Goal: Task Accomplishment & Management: Use online tool/utility

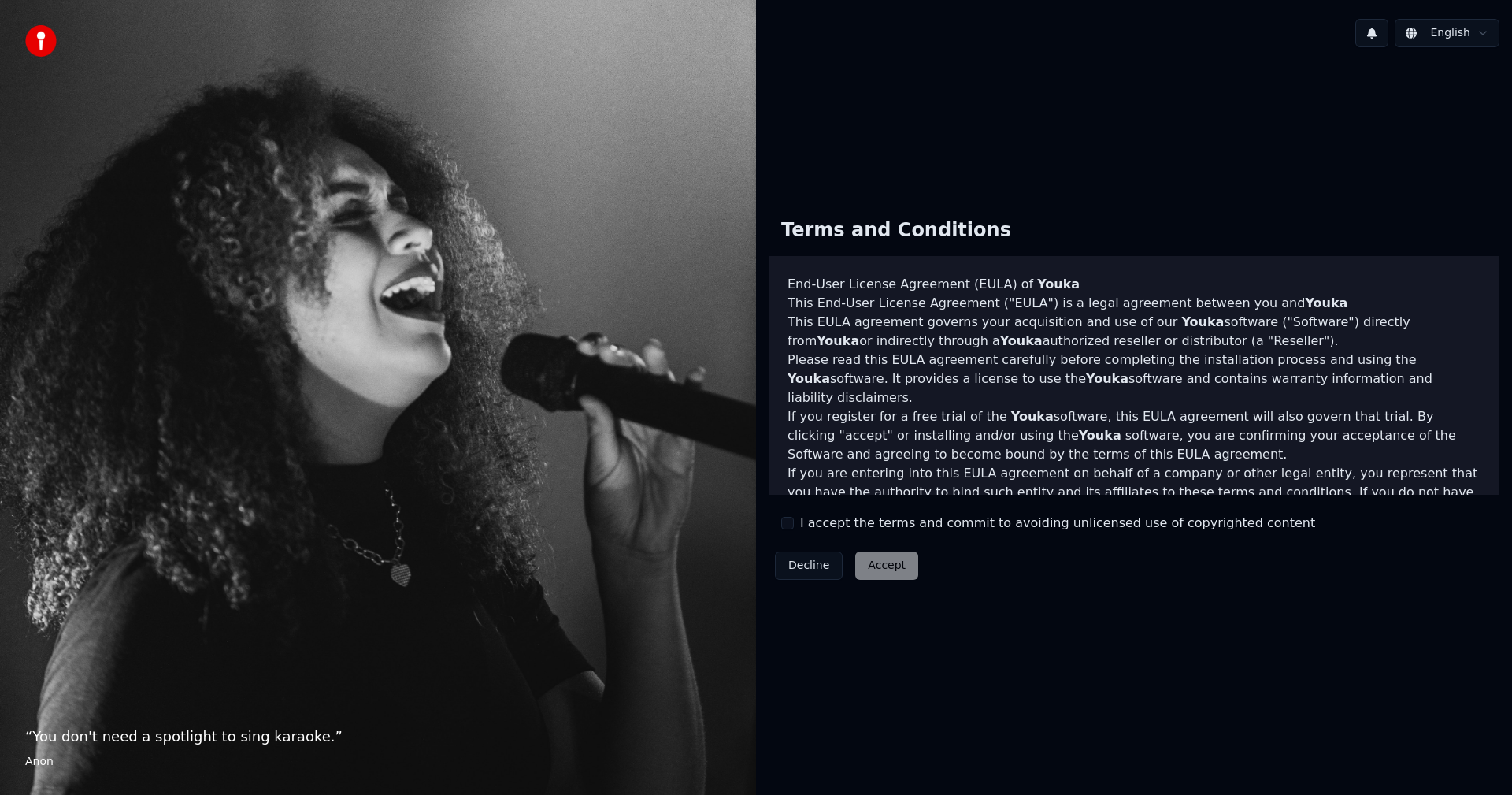
click at [870, 556] on div "Decline Accept" at bounding box center [847, 565] width 156 height 41
click at [805, 526] on label "I accept the terms and commit to avoiding unlicensed use of copyrighted content" at bounding box center [1057, 522] width 515 height 19
click at [794, 526] on button "I accept the terms and commit to avoiding unlicensed use of copyrighted content" at bounding box center [787, 522] width 13 height 13
click at [878, 577] on button "Accept" at bounding box center [887, 565] width 63 height 28
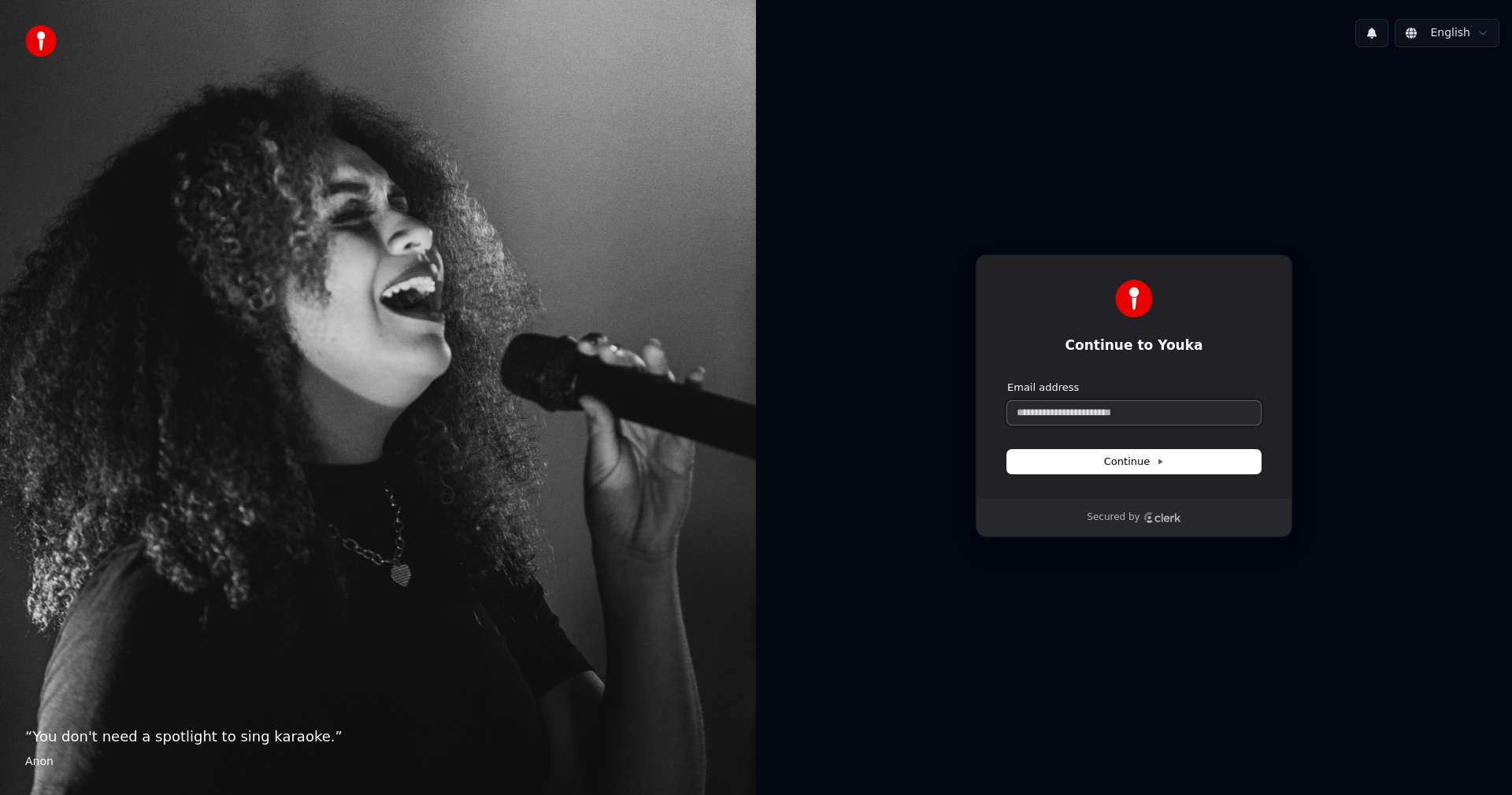
click at [1136, 423] on input "Email address" at bounding box center [1134, 413] width 253 height 23
click at [1007, 381] on button "submit" at bounding box center [1007, 381] width 0 height 0
type input "**********"
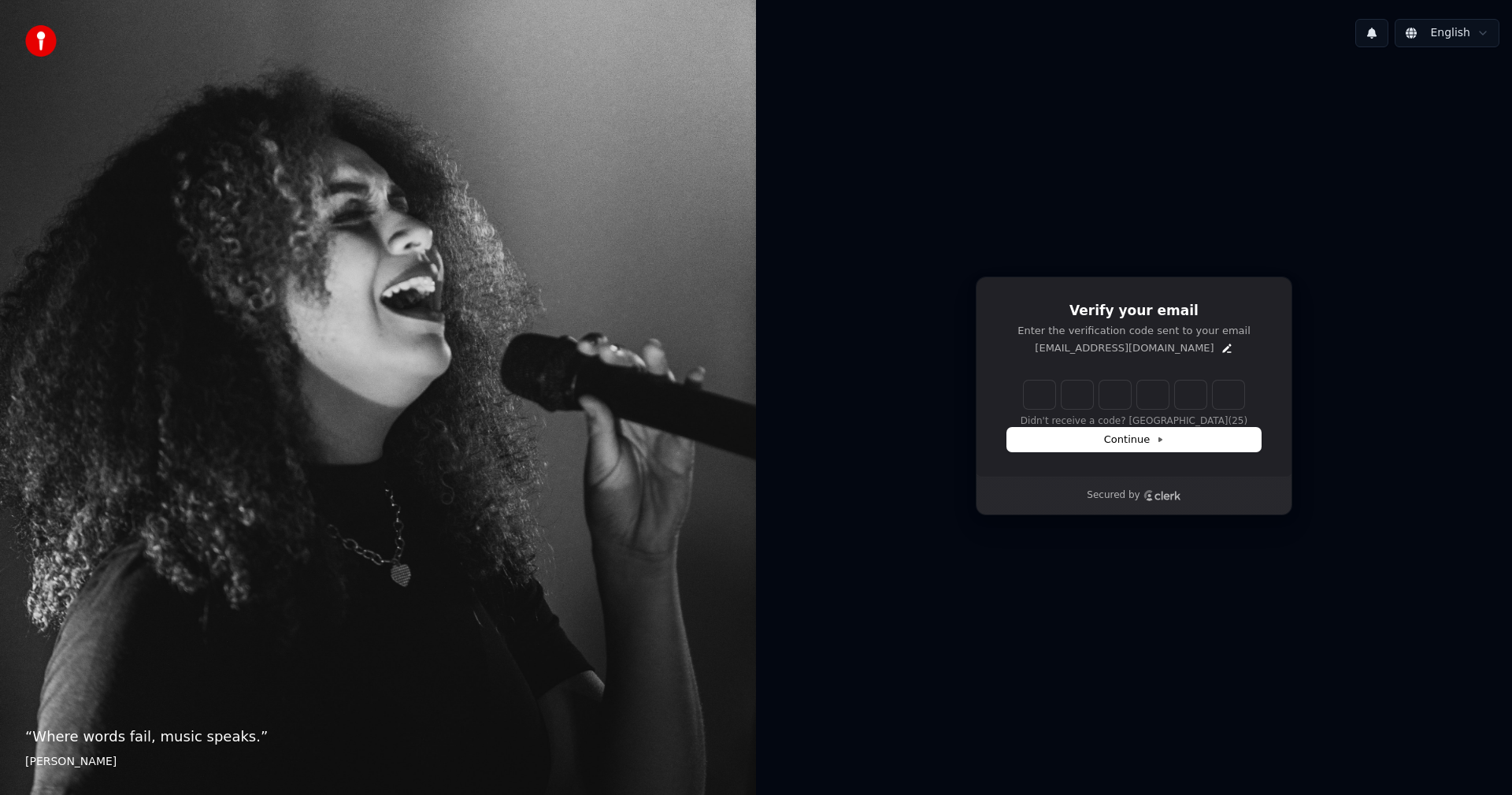
click at [1053, 398] on input "Enter verification code" at bounding box center [1134, 395] width 220 height 28
type input "******"
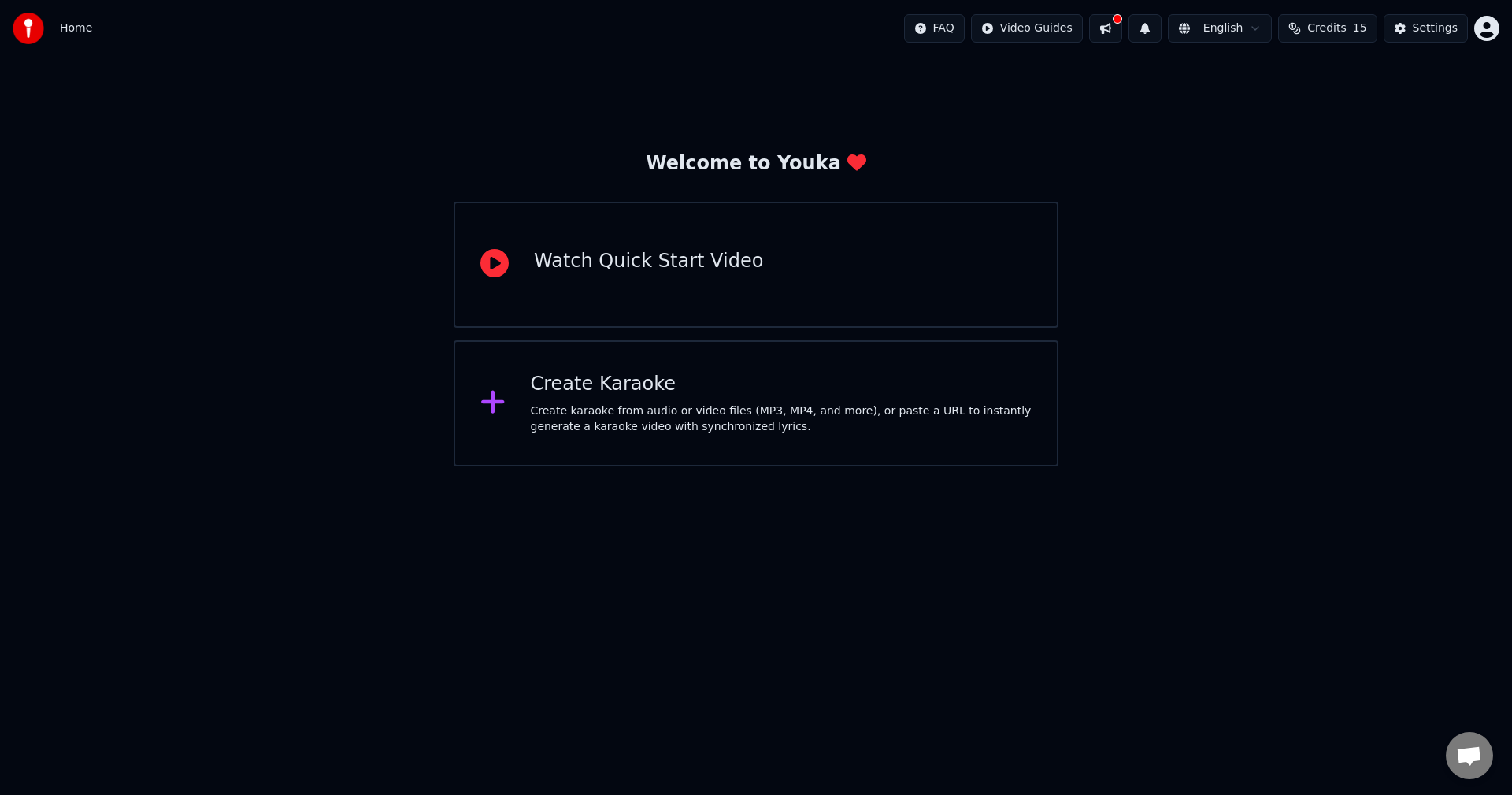
click at [793, 368] on div "Create Karaoke Create karaoke from audio or video files (MP3, MP4, and more), o…" at bounding box center [756, 402] width 605 height 126
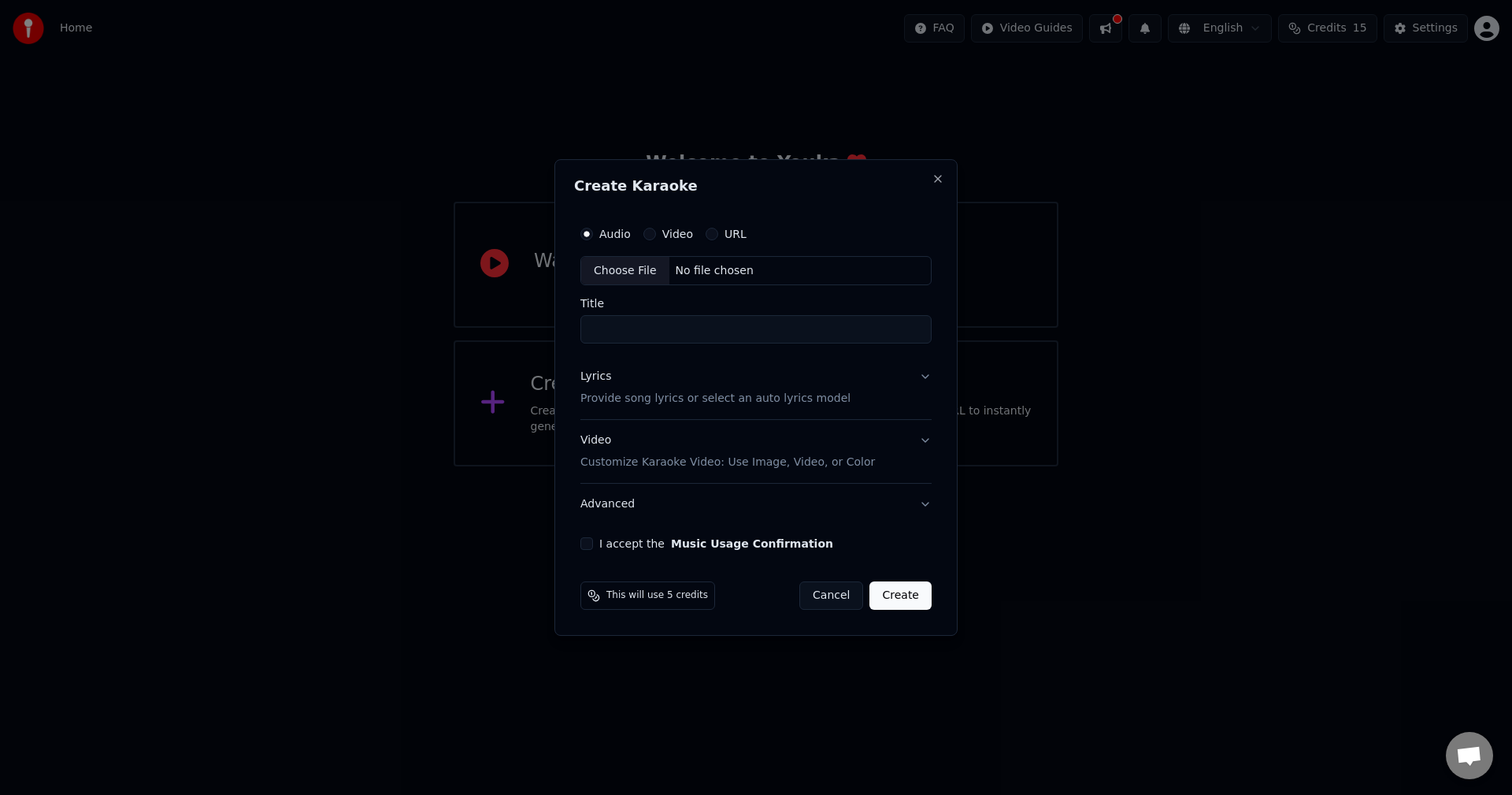
click at [740, 273] on div "No file chosen" at bounding box center [714, 271] width 91 height 16
click at [726, 265] on div "No file chosen" at bounding box center [714, 271] width 91 height 16
click at [672, 234] on label "Video" at bounding box center [678, 233] width 31 height 11
click at [656, 234] on button "Video" at bounding box center [650, 234] width 13 height 13
click at [681, 261] on div "Choose File No file chosen" at bounding box center [756, 271] width 352 height 30
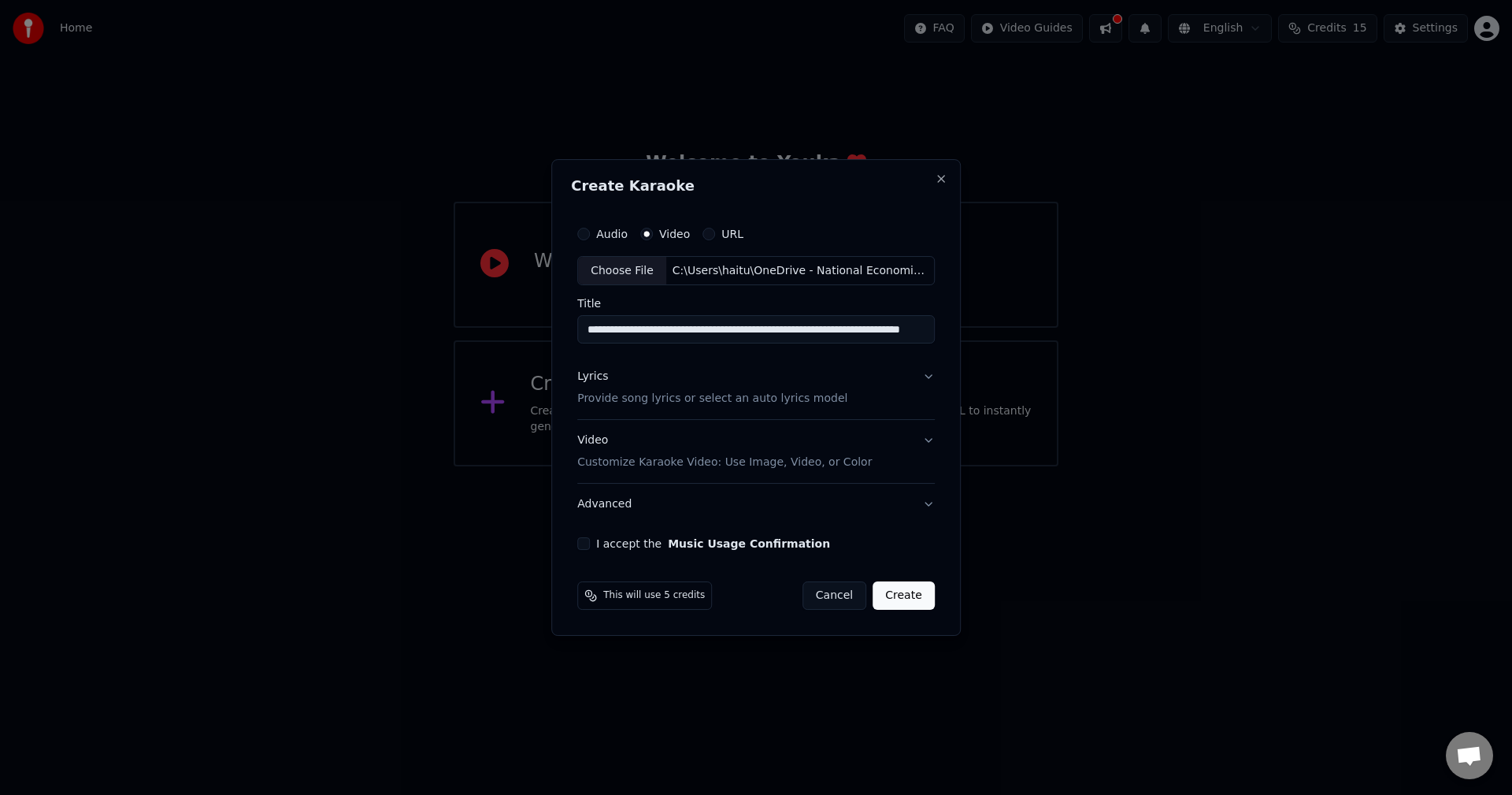
type input "**********"
click at [900, 585] on button "Create" at bounding box center [904, 595] width 62 height 28
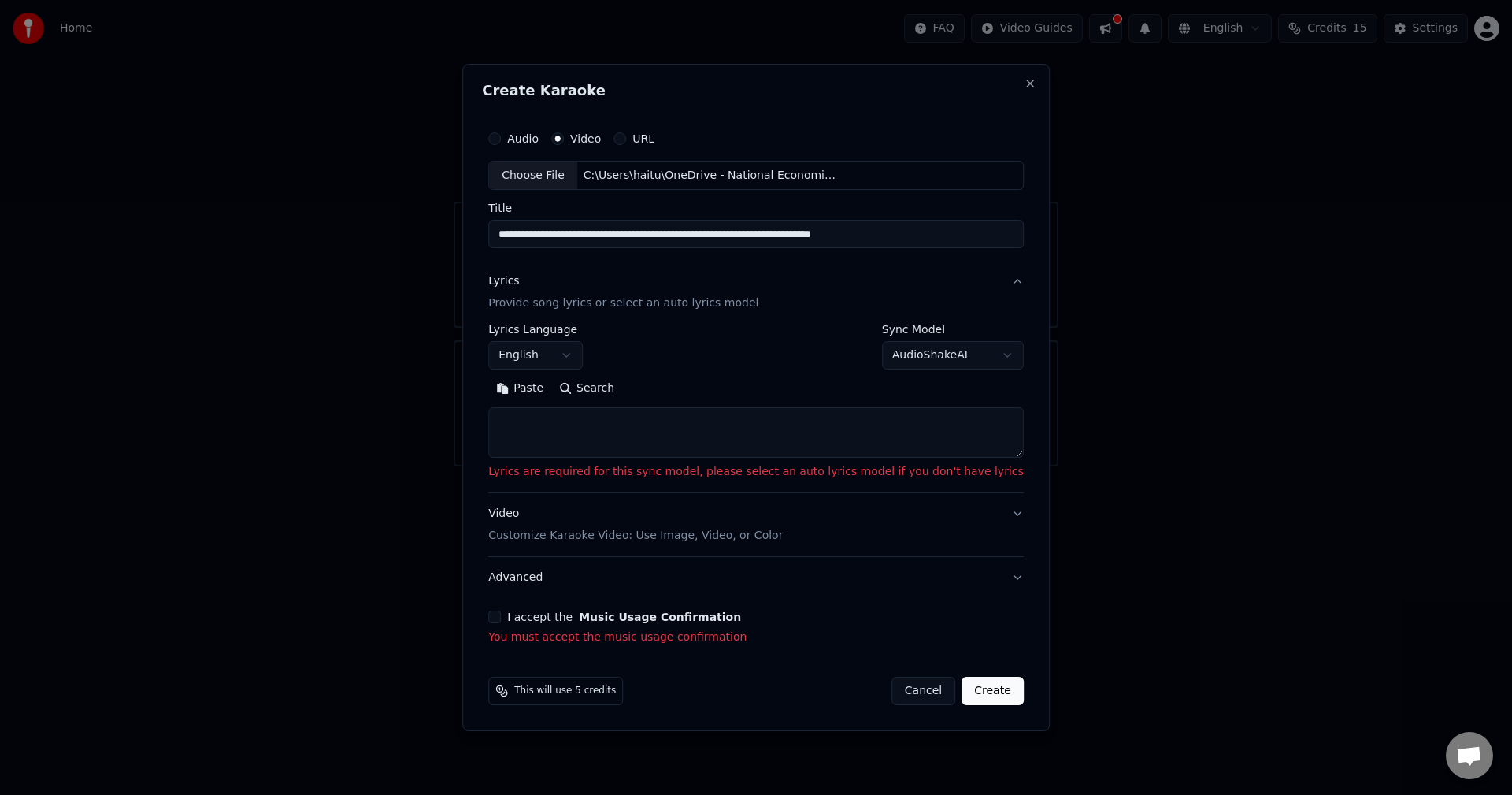
click at [746, 457] on textarea at bounding box center [756, 434] width 536 height 51
paste textarea "**********"
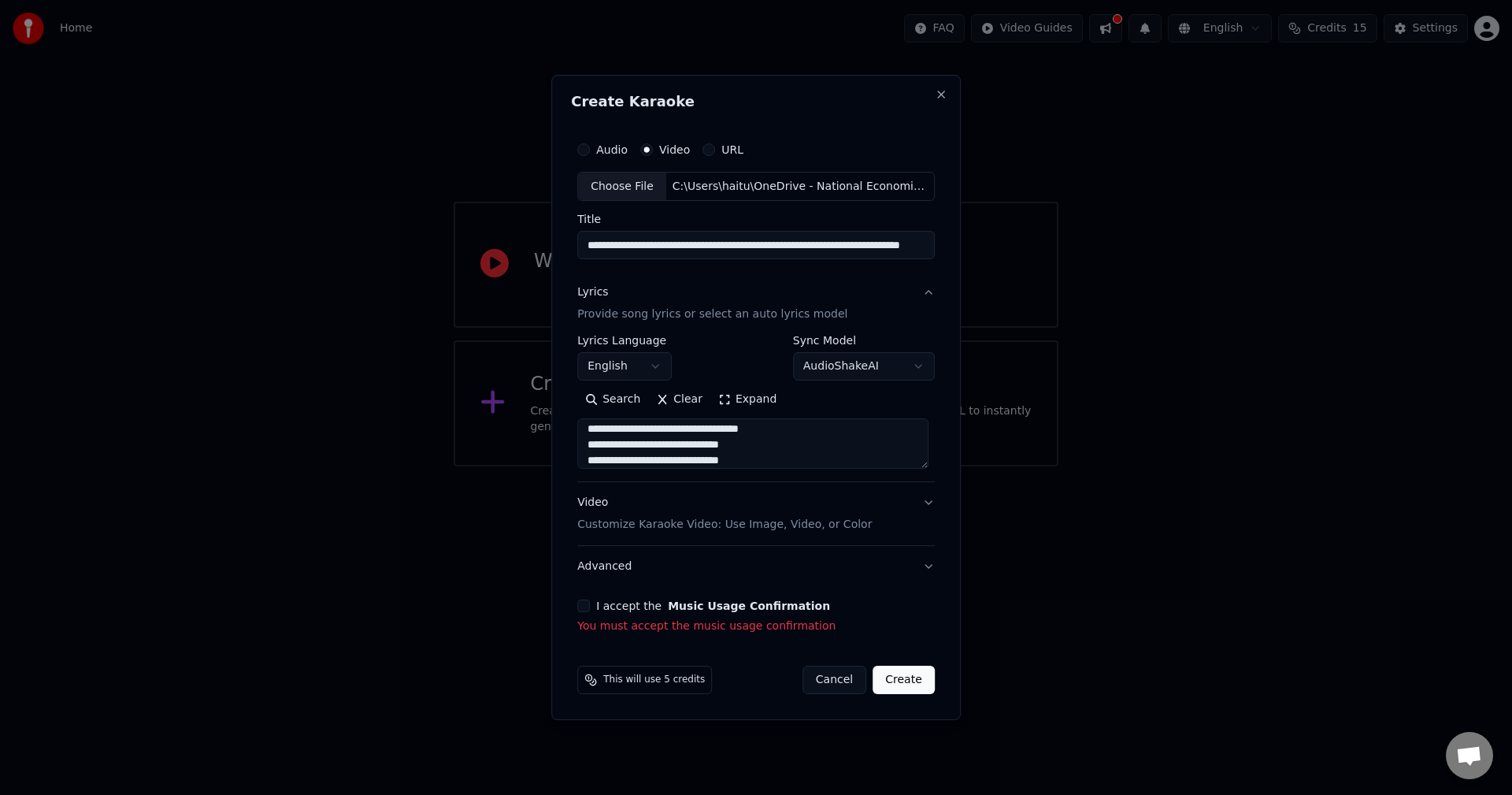
scroll to position [877, 0]
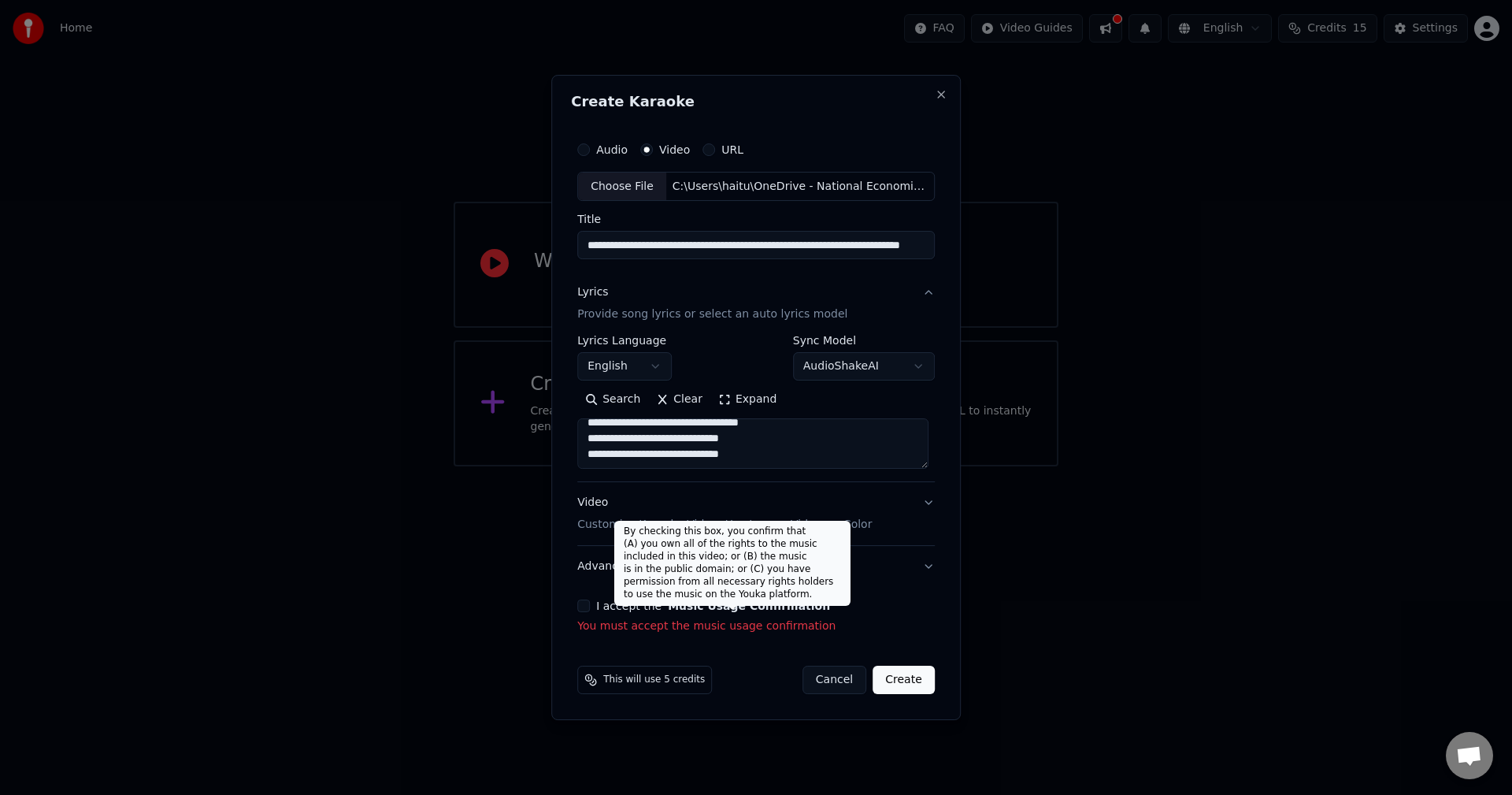
type textarea "**********"
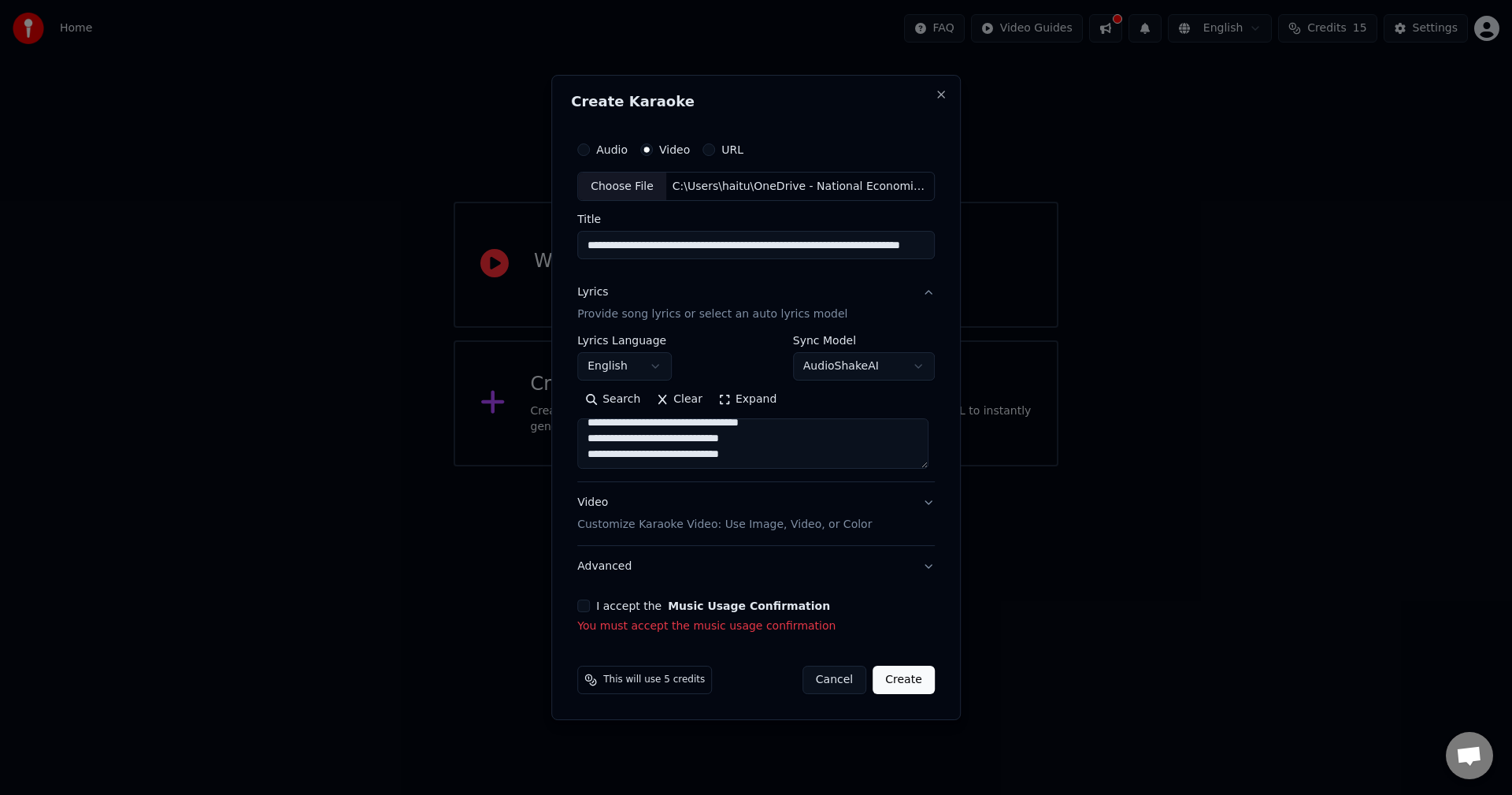
click at [736, 601] on button "Music Usage Confirmation" at bounding box center [749, 605] width 163 height 11
select select "**"
click at [587, 599] on button "I accept the Music Usage Confirmation" at bounding box center [584, 605] width 13 height 13
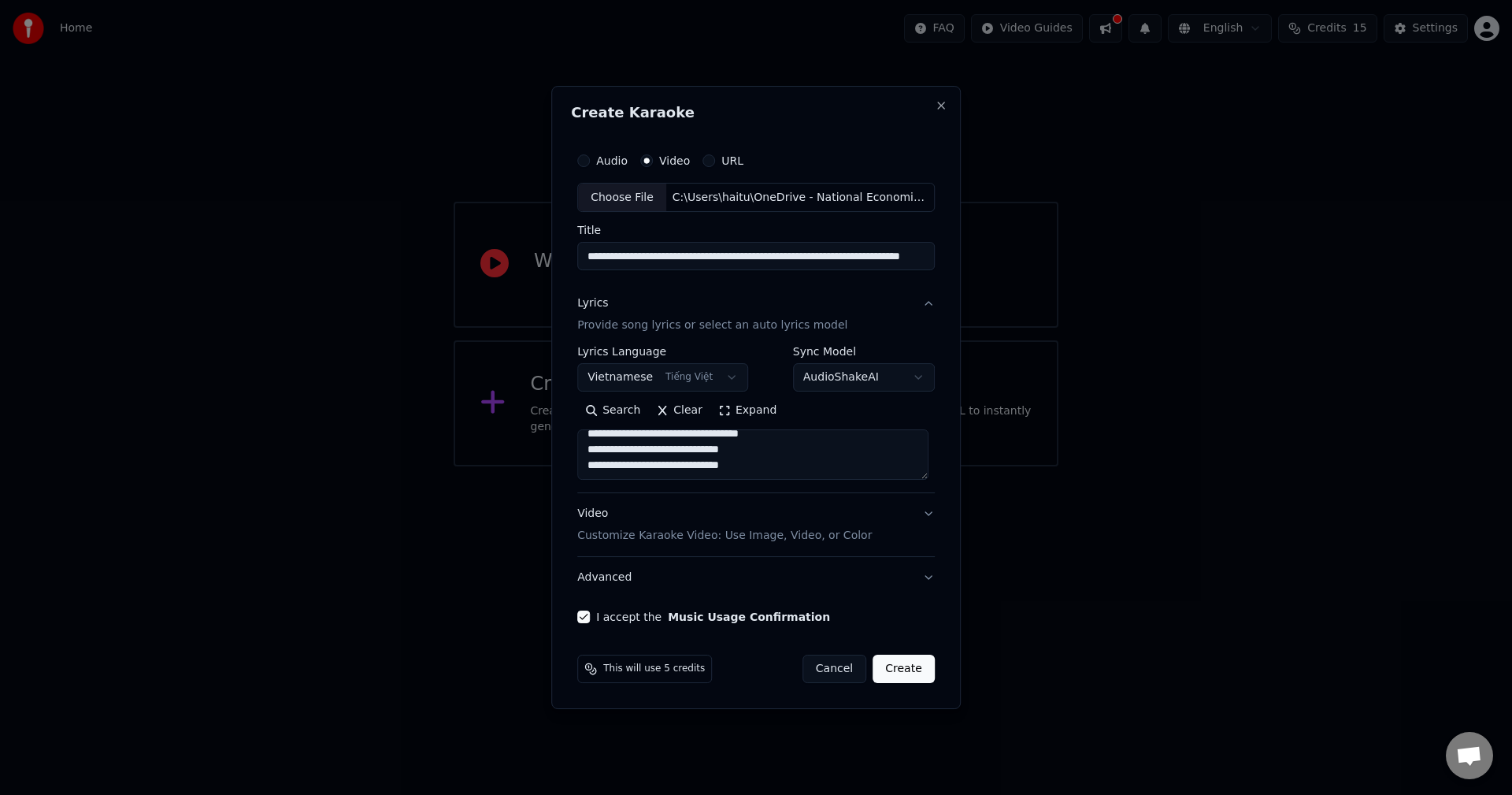
click at [888, 662] on button "Create" at bounding box center [904, 668] width 62 height 28
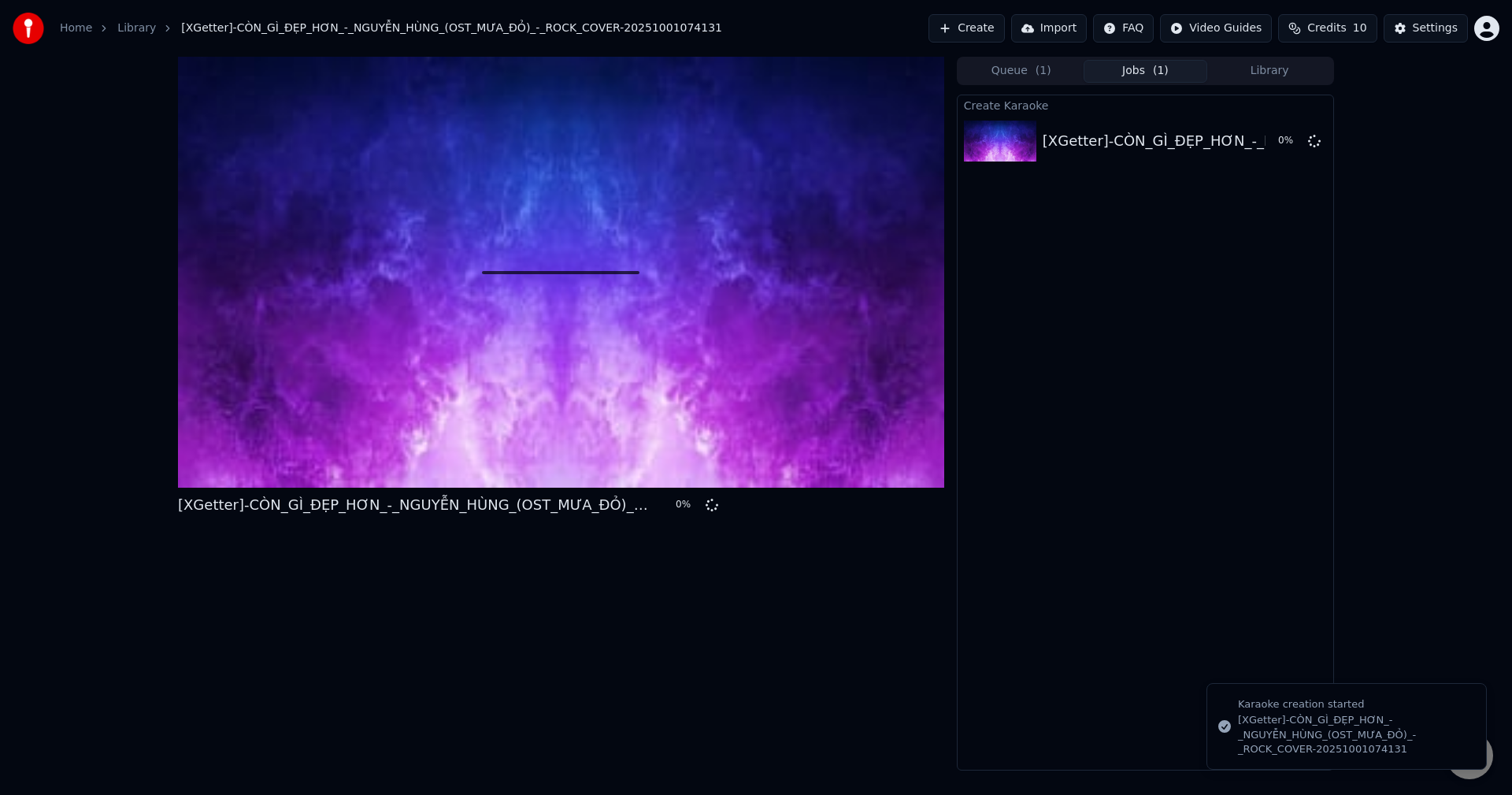
click at [576, 316] on div at bounding box center [561, 272] width 767 height 431
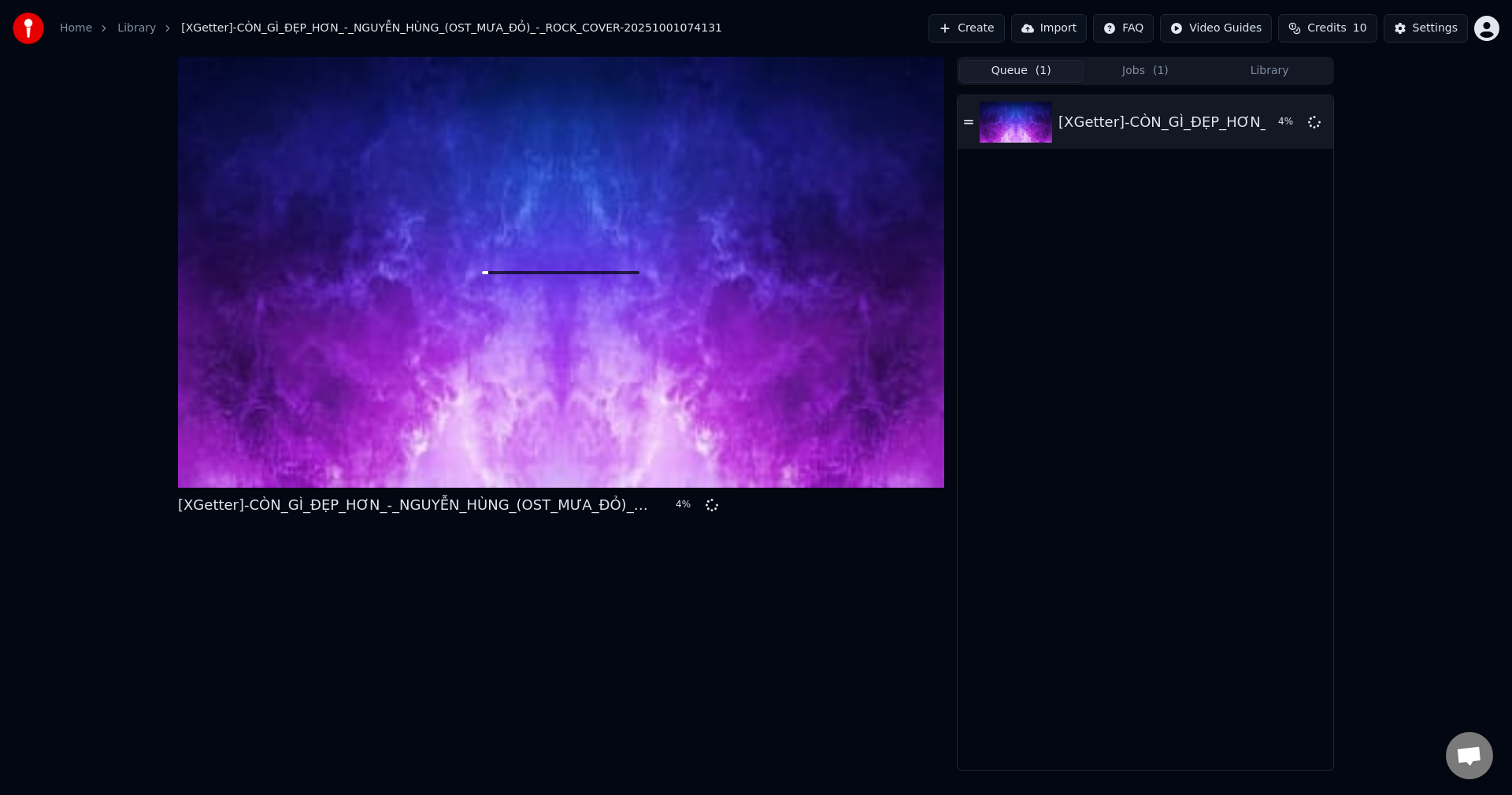
click at [1062, 69] on button "Queue ( 1 )" at bounding box center [1022, 70] width 125 height 22
click at [1118, 82] on button "Jobs ( 1 )" at bounding box center [1147, 70] width 125 height 22
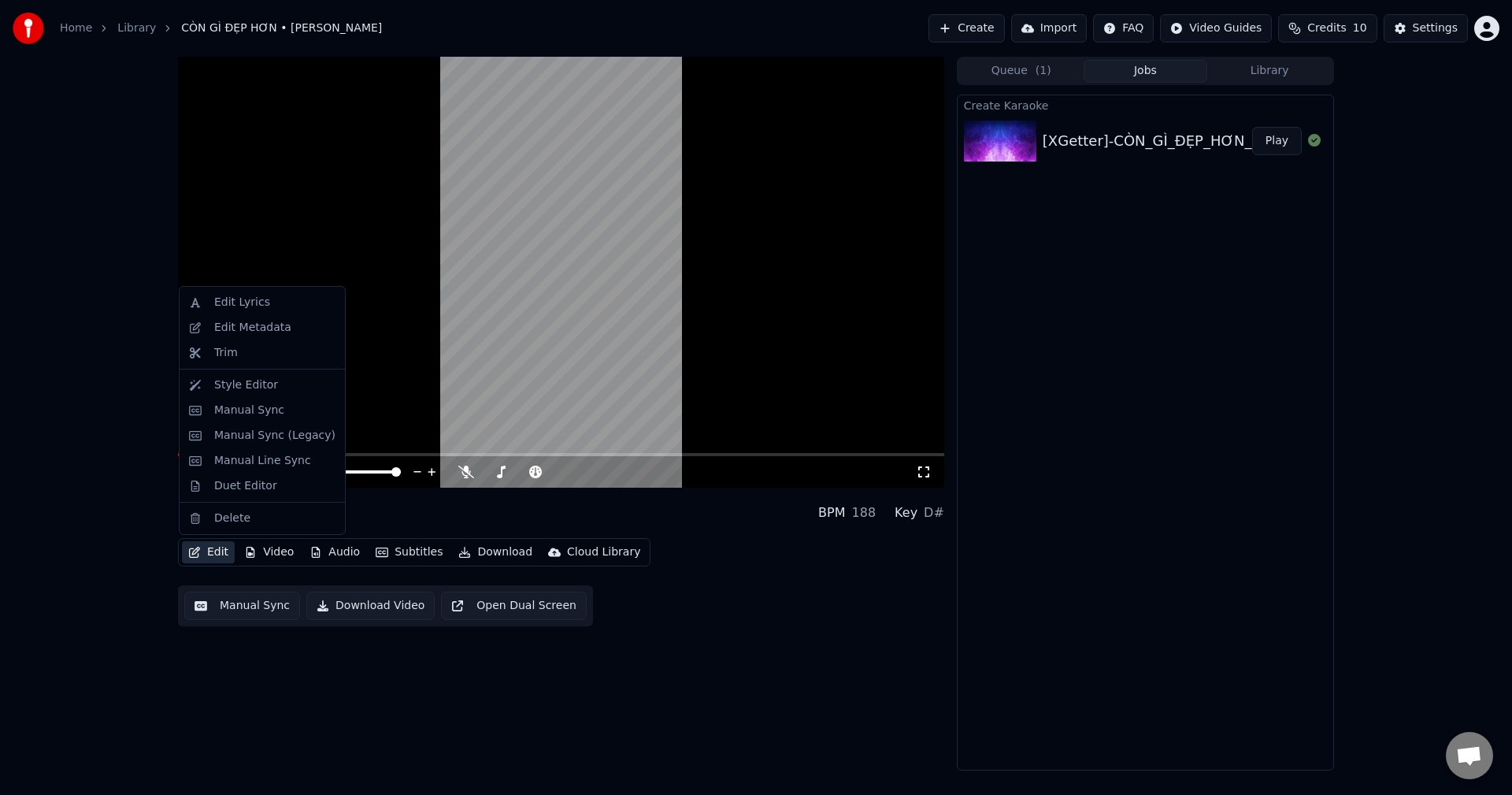
click at [213, 550] on button "Edit" at bounding box center [208, 551] width 53 height 22
click at [317, 301] on div "Edit Lyrics" at bounding box center [275, 302] width 122 height 16
click at [204, 545] on button "Edit" at bounding box center [208, 551] width 53 height 22
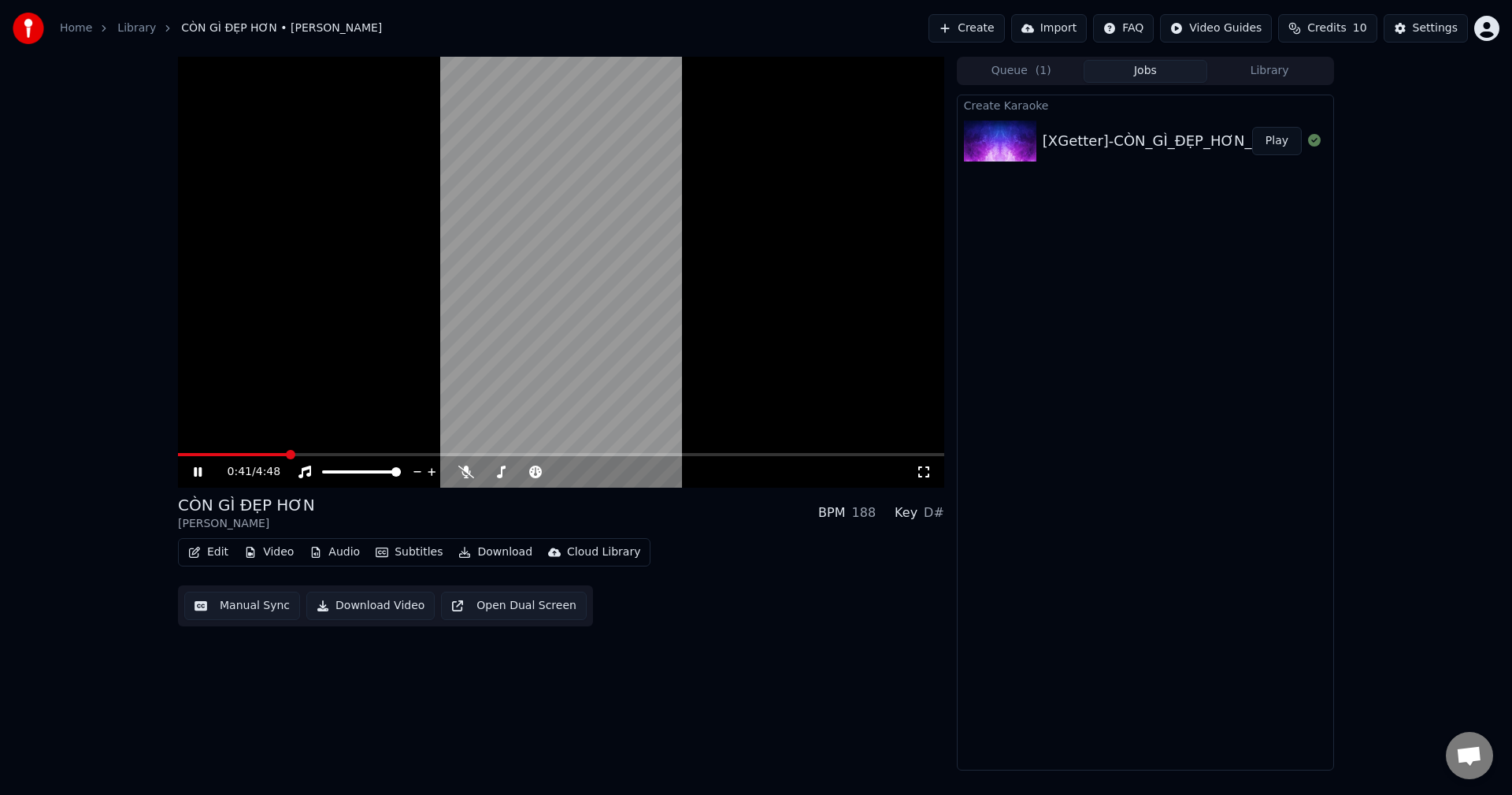
click at [471, 520] on div "CÒN GÌ ĐẸP HƠN [PERSON_NAME] BPM 188 Key D#" at bounding box center [561, 512] width 767 height 38
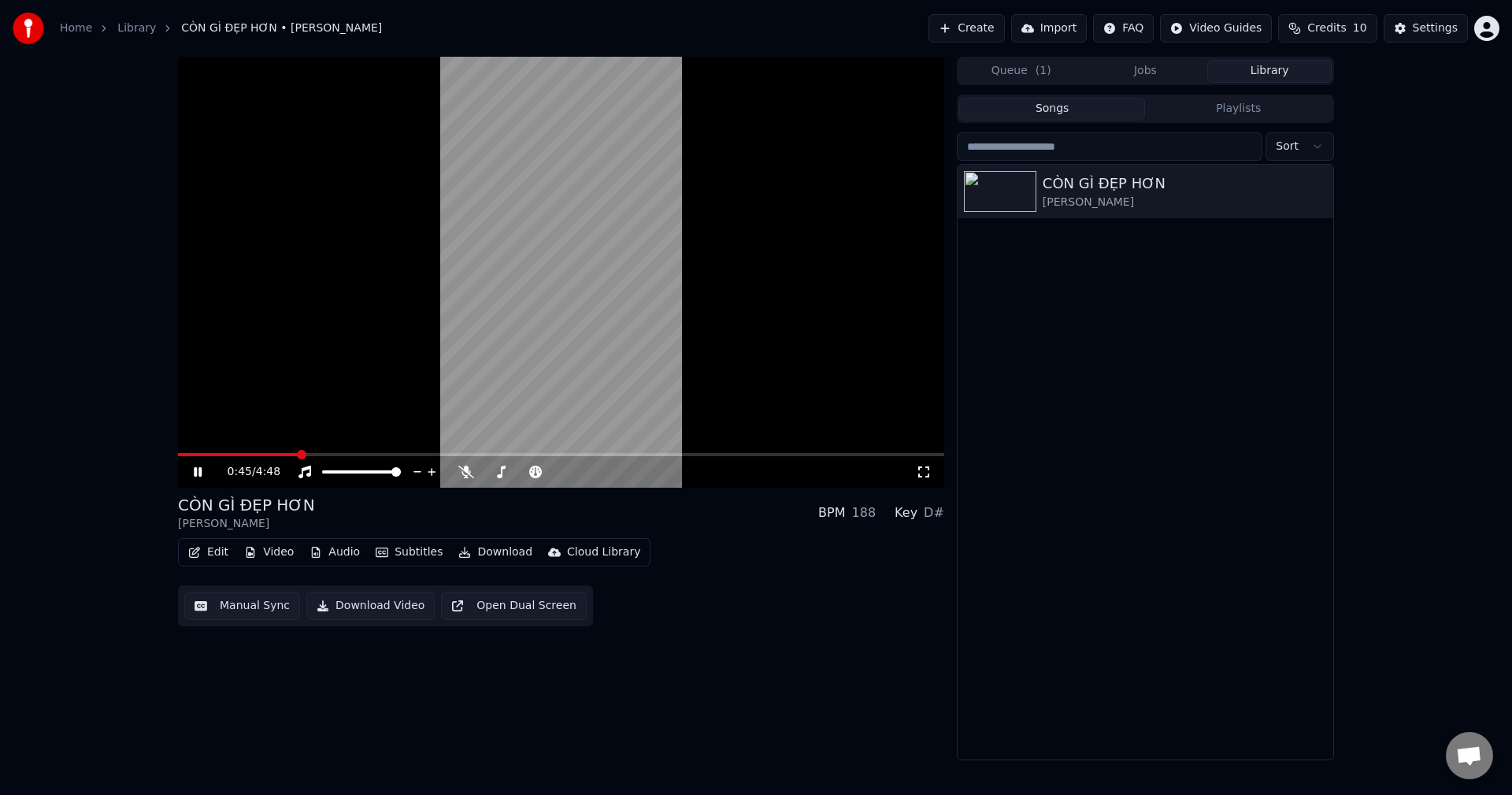
click at [1262, 65] on button "Library" at bounding box center [1269, 70] width 125 height 22
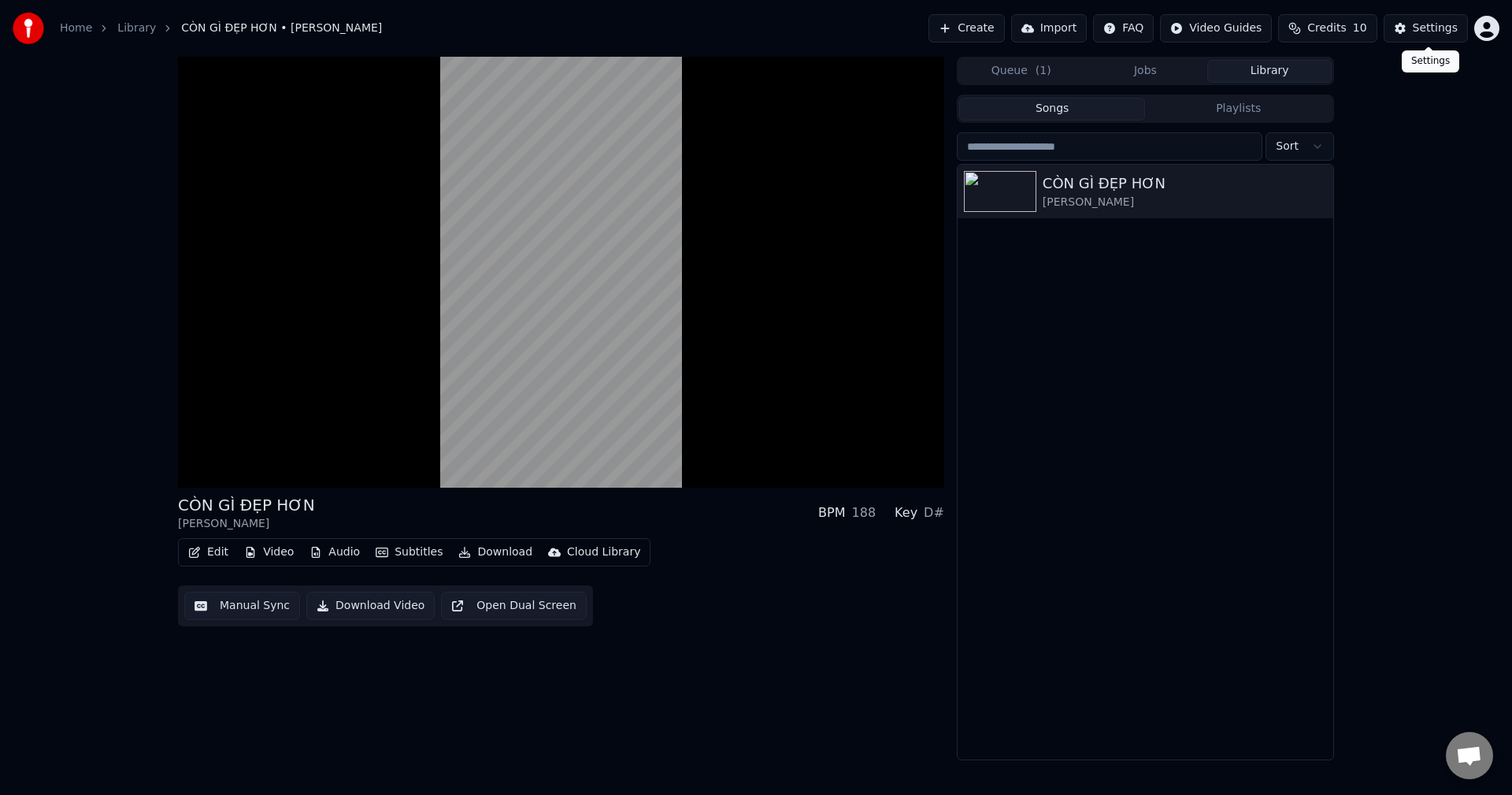
click at [1424, 31] on div "Settings" at bounding box center [1435, 28] width 45 height 16
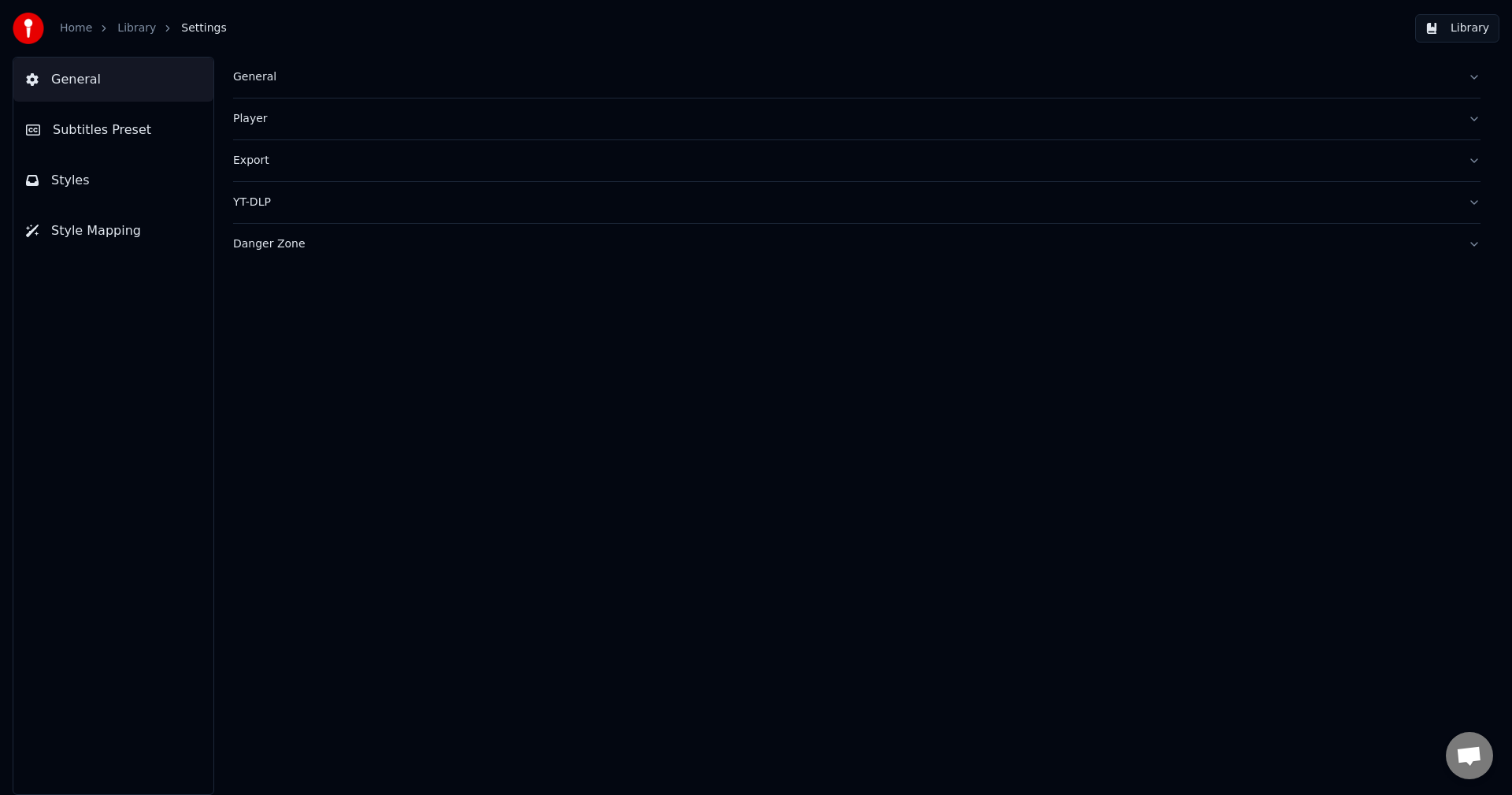
click at [20, 20] on img at bounding box center [28, 28] width 31 height 31
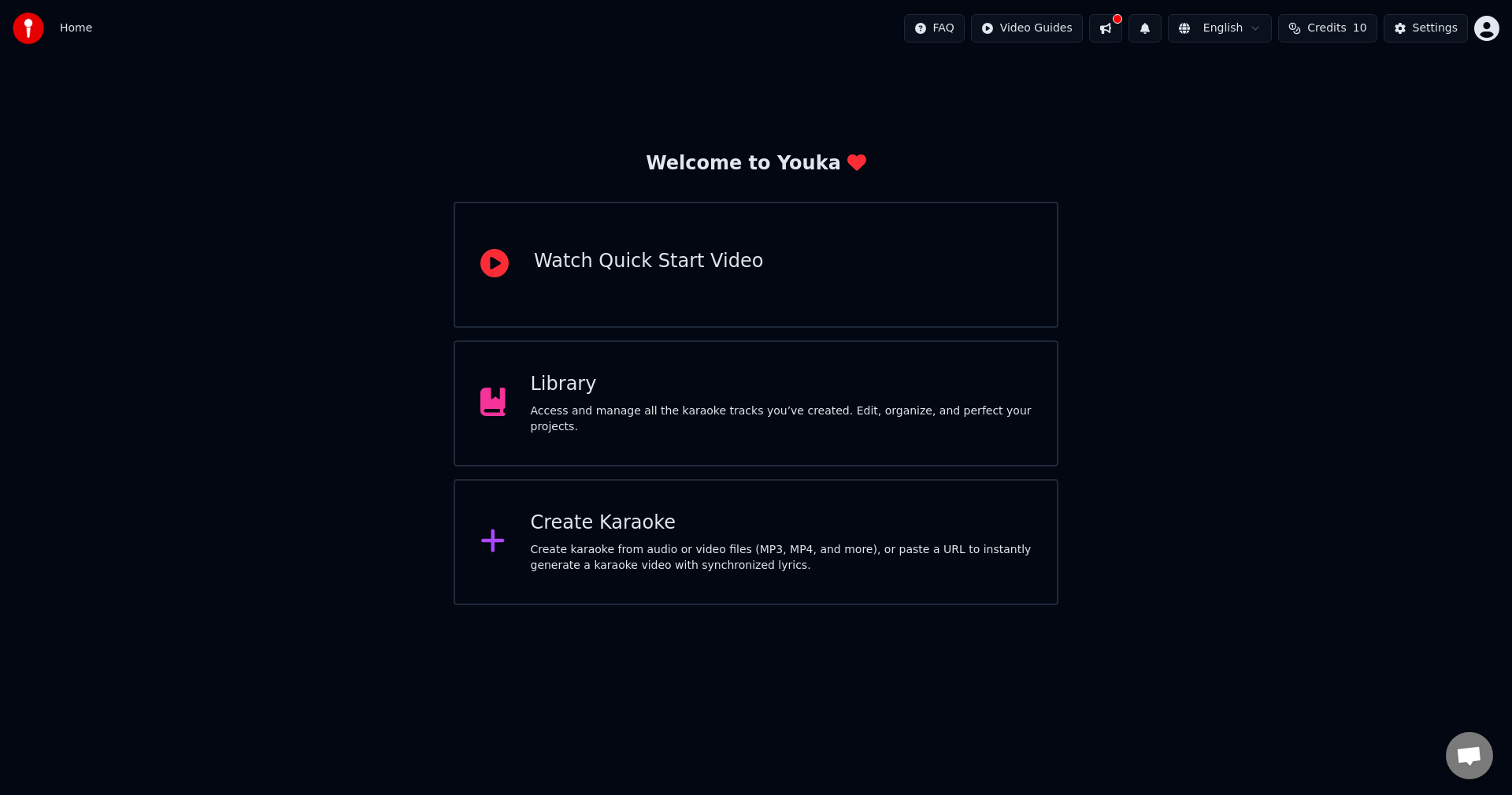
click at [87, 33] on span "Home" at bounding box center [75, 28] width 32 height 16
click at [643, 410] on div "Access and manage all the karaoke tracks you’ve created. Edit, organize, and pe…" at bounding box center [781, 419] width 502 height 31
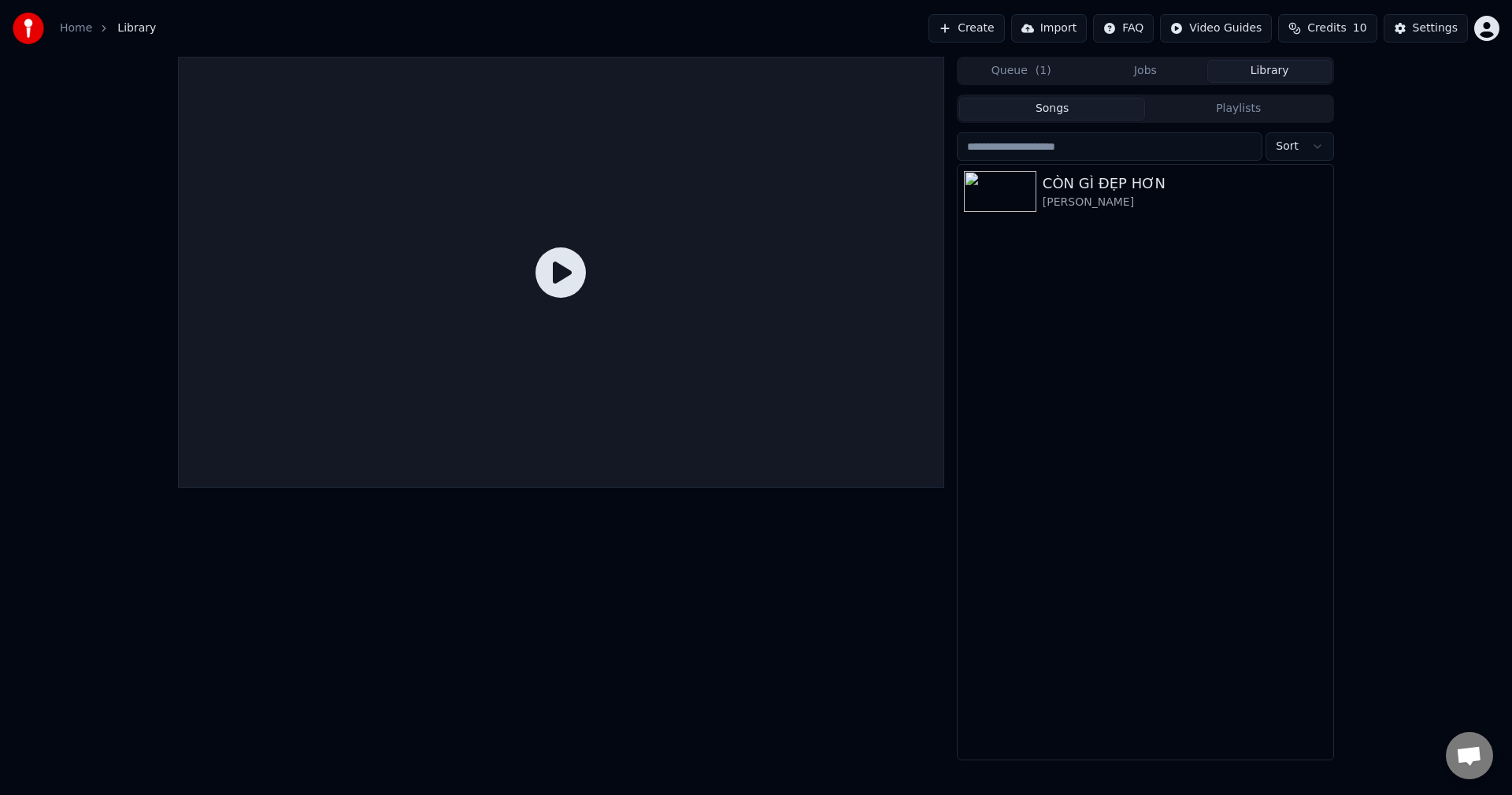
click at [561, 292] on icon at bounding box center [561, 273] width 51 height 51
click at [1081, 205] on div "[PERSON_NAME]" at bounding box center [1177, 203] width 269 height 16
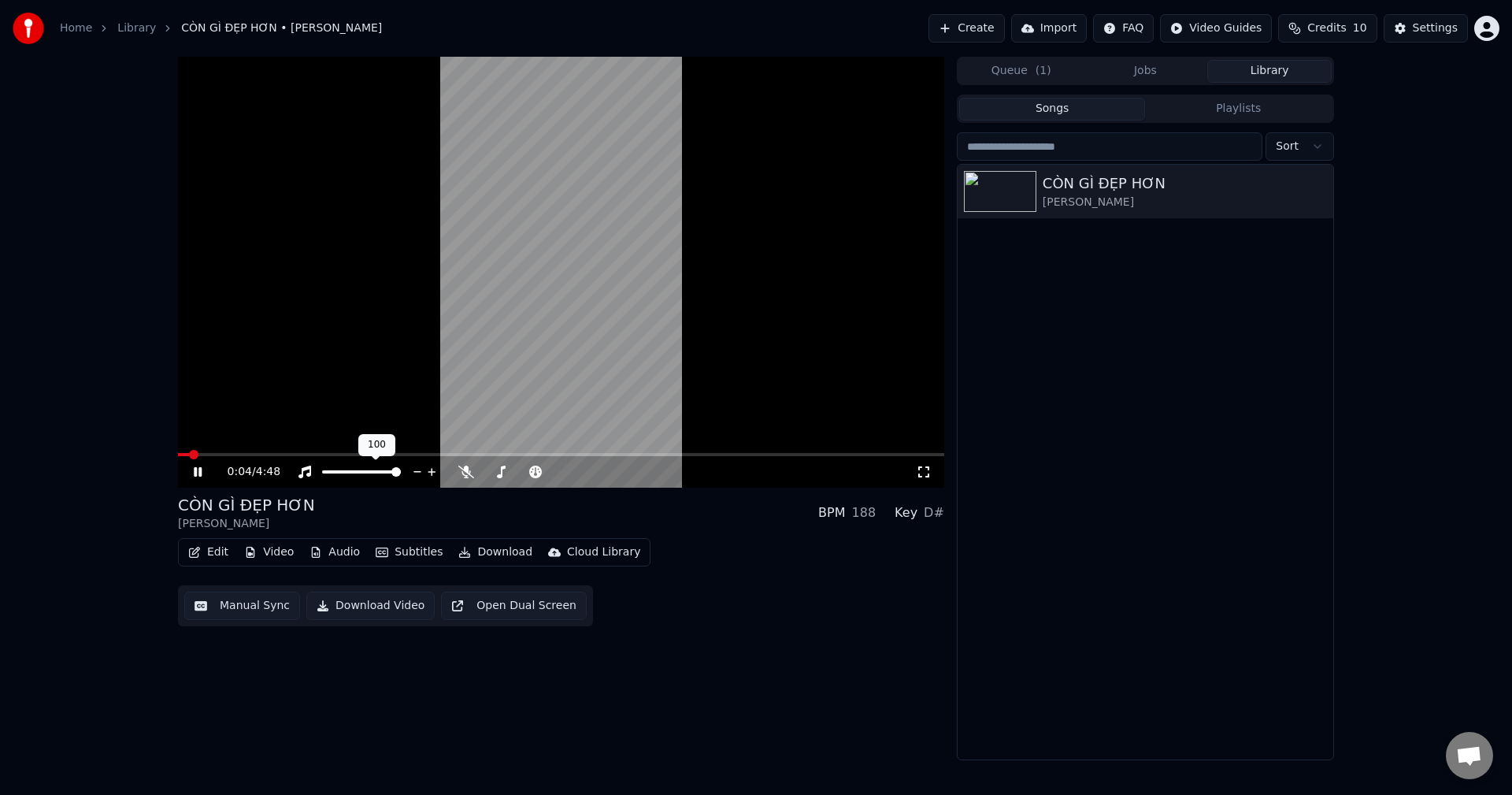
click at [383, 465] on div at bounding box center [376, 472] width 127 height 16
click at [365, 473] on span at bounding box center [344, 472] width 43 height 3
click at [333, 448] on video at bounding box center [561, 272] width 767 height 431
click at [340, 453] on span at bounding box center [561, 454] width 767 height 3
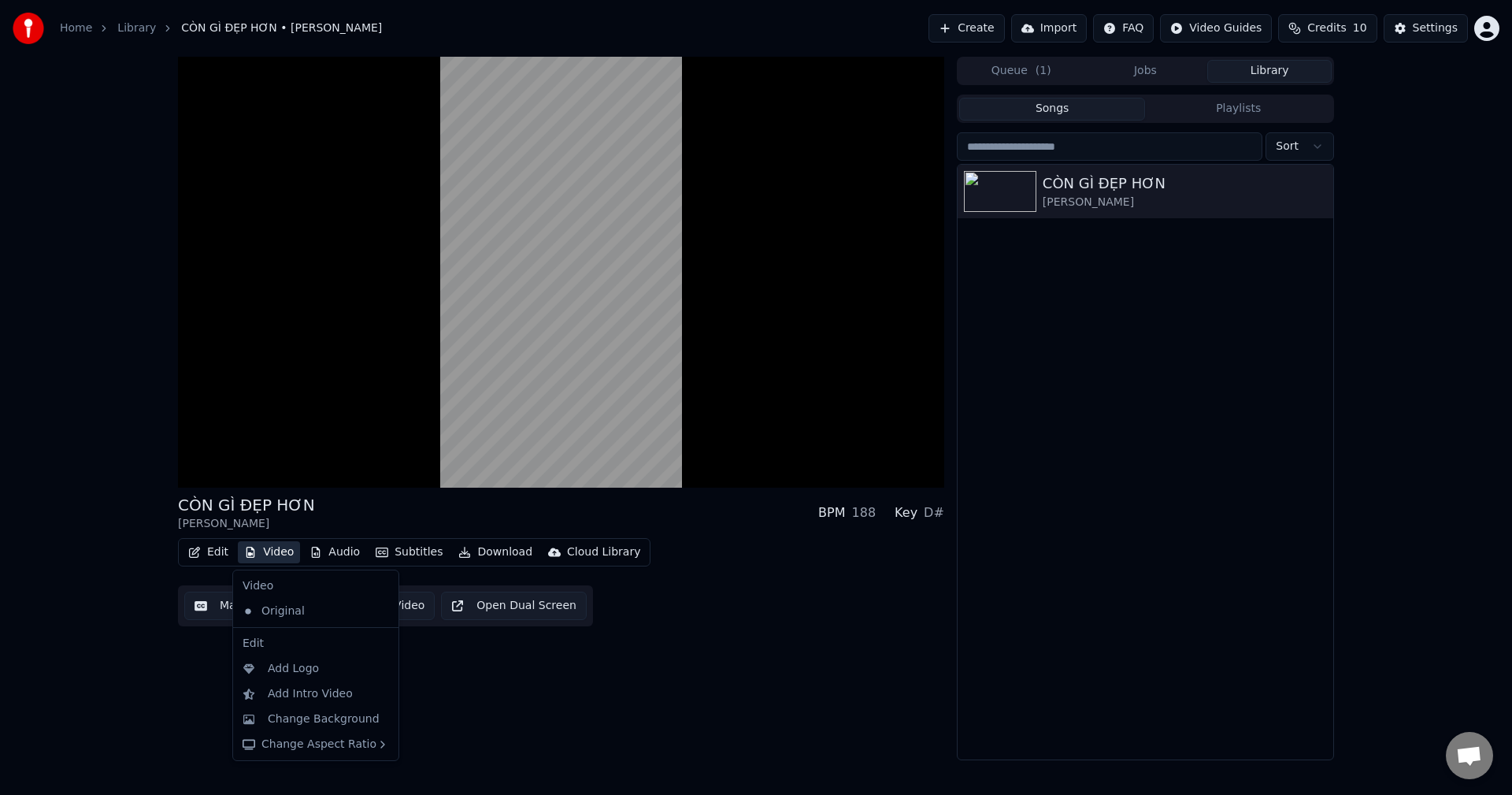
click at [274, 549] on button "Video" at bounding box center [269, 551] width 62 height 22
click at [315, 744] on div "Change Aspect Ratio" at bounding box center [316, 744] width 159 height 25
click at [475, 640] on div "Horizontal - 16:9" at bounding box center [463, 639] width 93 height 16
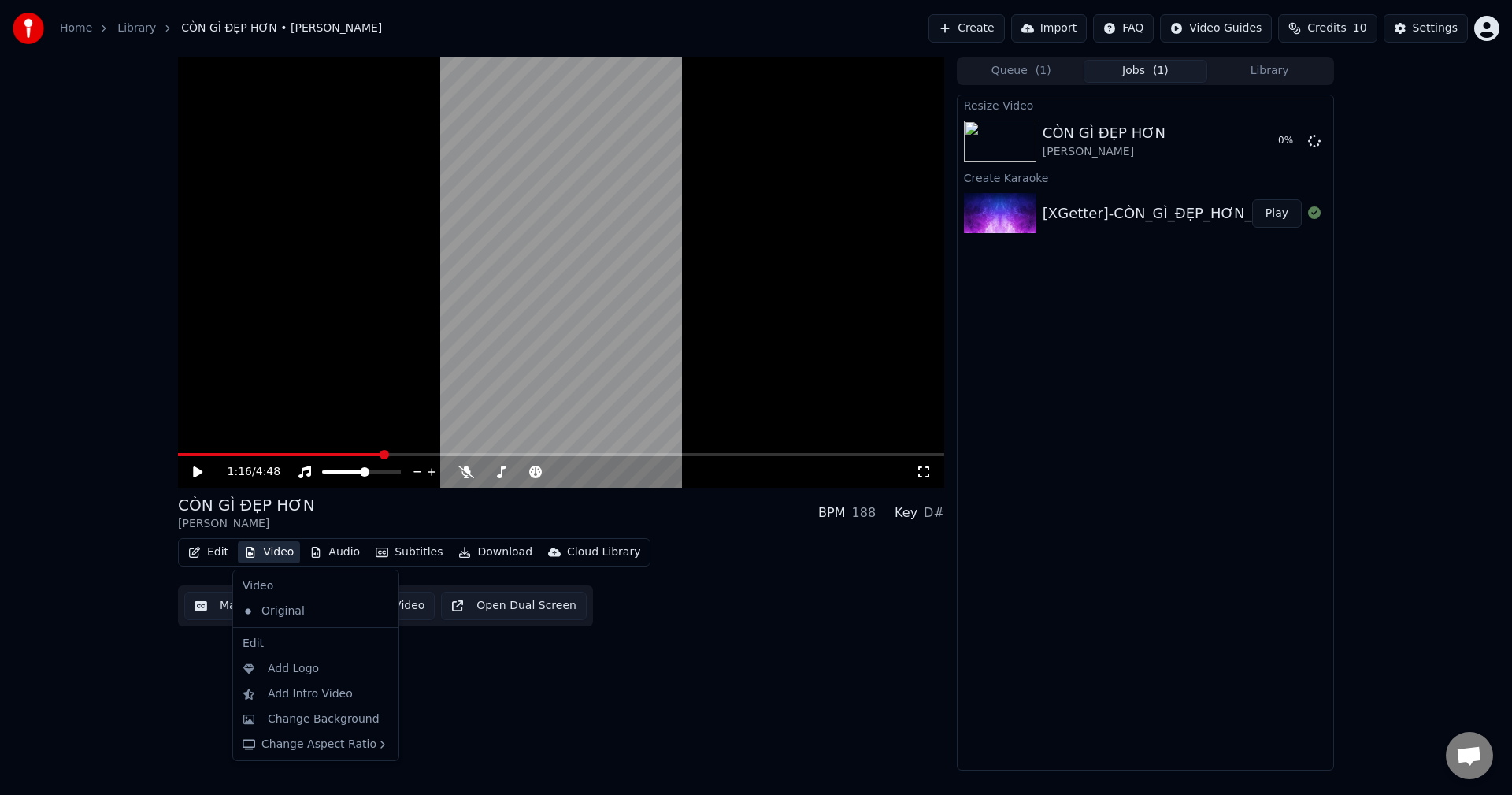
click at [740, 569] on div "Edit Video Audio Subtitles Download Cloud Library Manual Sync Download Video Op…" at bounding box center [561, 582] width 767 height 89
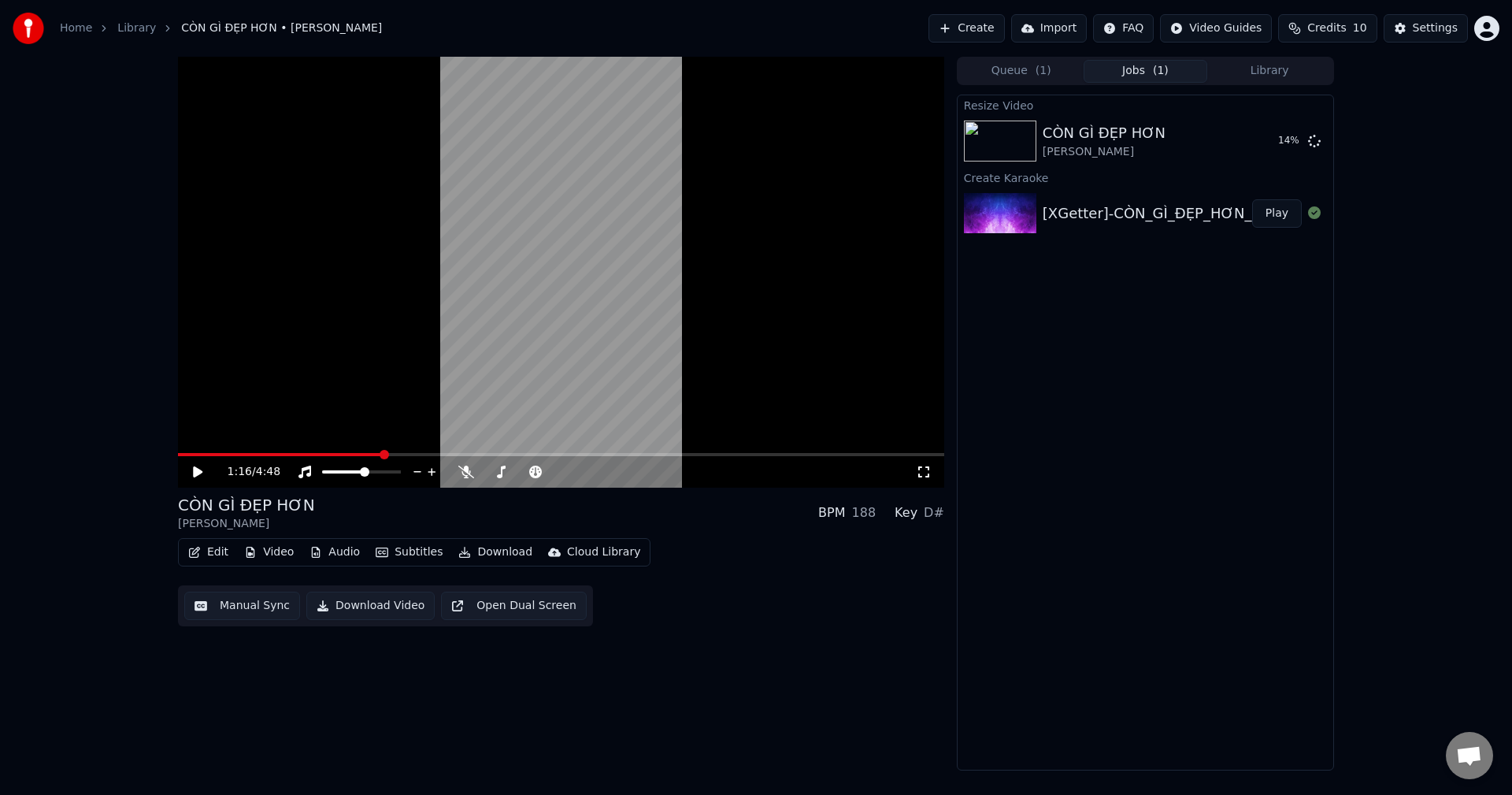
click at [742, 394] on video at bounding box center [561, 272] width 767 height 431
click at [485, 375] on video at bounding box center [561, 272] width 767 height 431
click at [1150, 137] on div "CÒN GÌ ĐẸP HƠN" at bounding box center [1104, 132] width 123 height 22
click at [1173, 155] on div "CÒN GÌ ĐẸP HƠN [PERSON_NAME]" at bounding box center [1144, 140] width 204 height 38
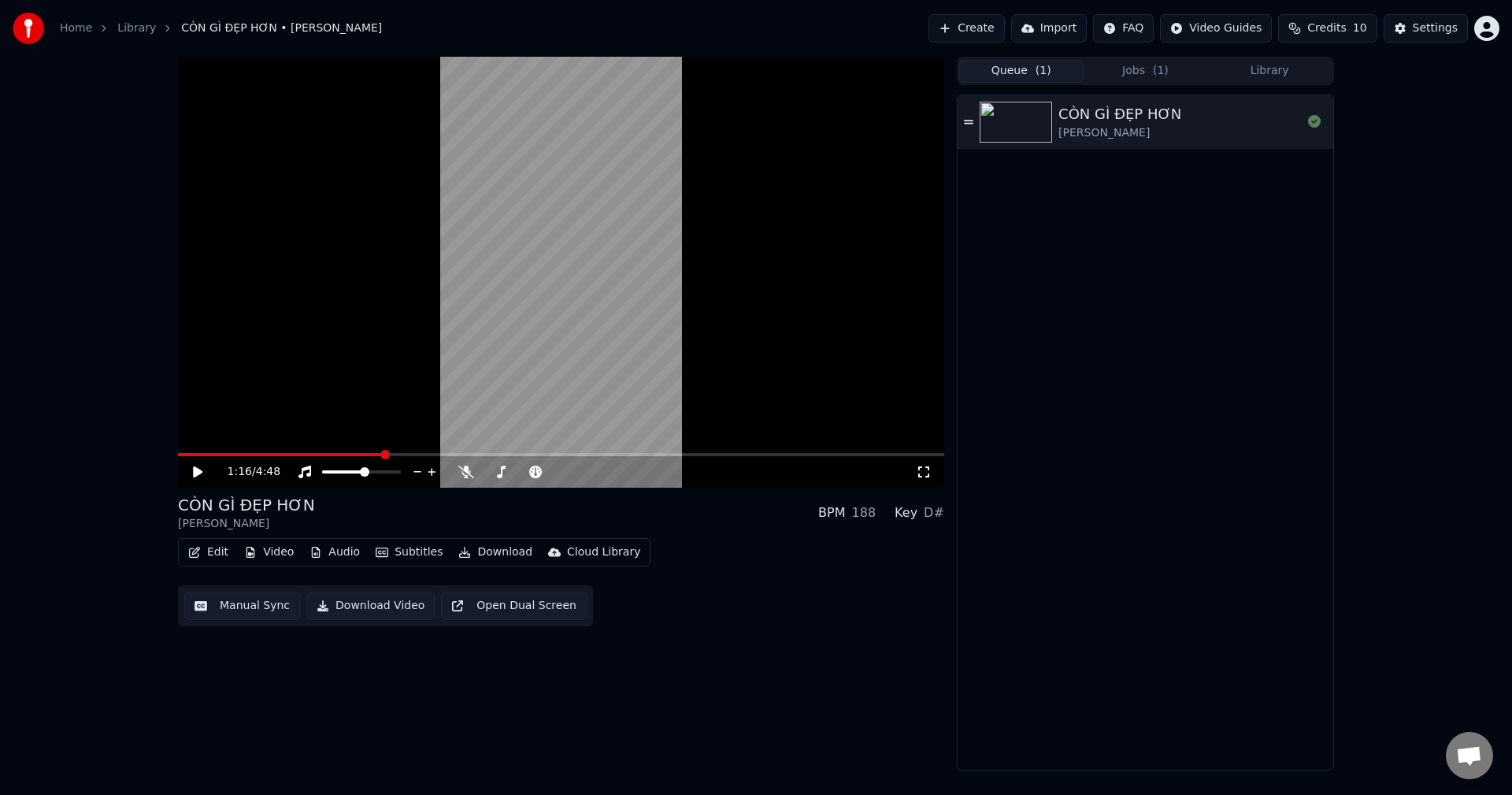
click at [1047, 63] on span "( 1 )" at bounding box center [1043, 71] width 16 height 16
click at [1115, 76] on button "Jobs ( 1 )" at bounding box center [1147, 70] width 125 height 22
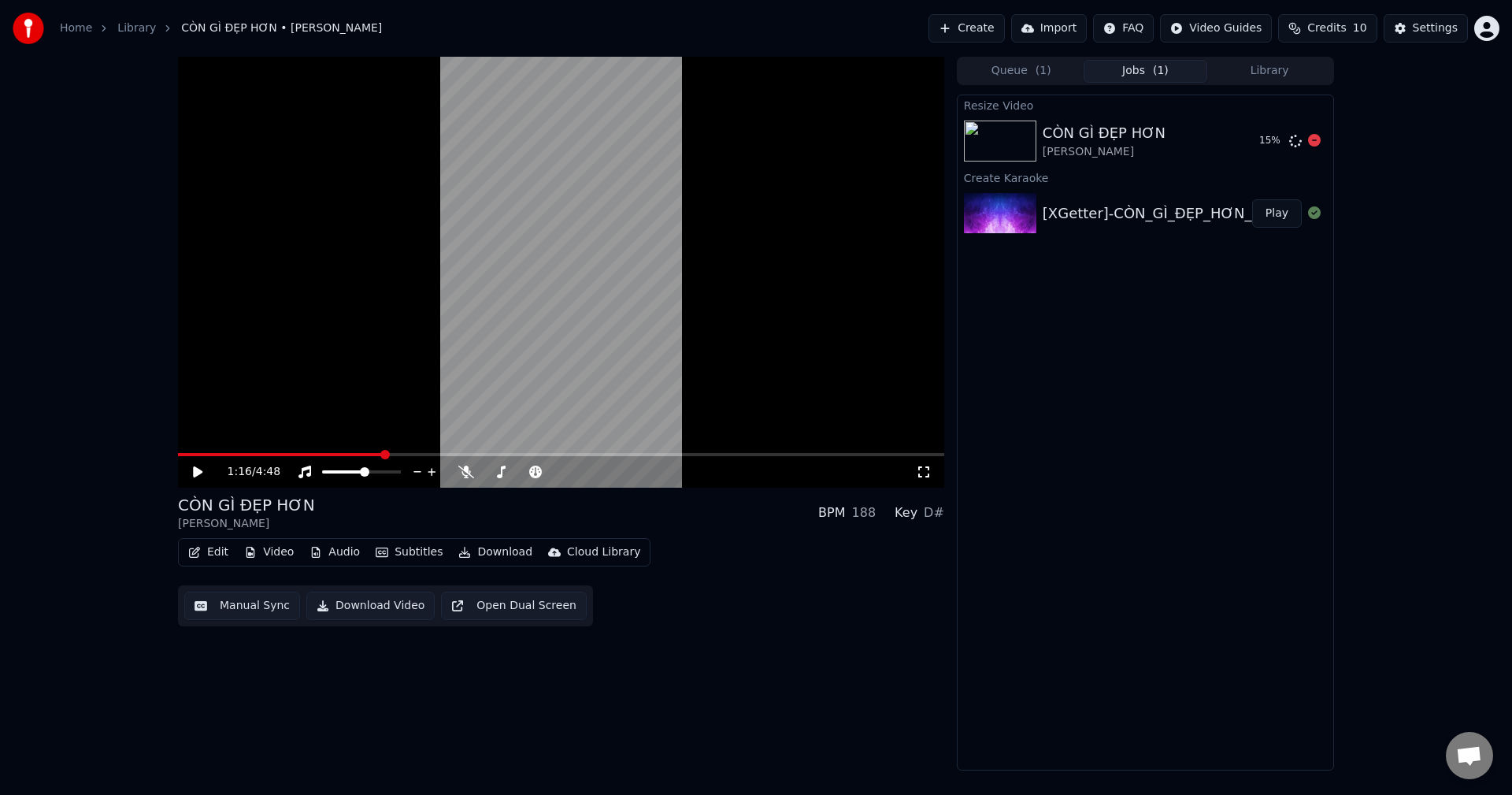
click at [1099, 149] on div "[PERSON_NAME]" at bounding box center [1104, 152] width 123 height 16
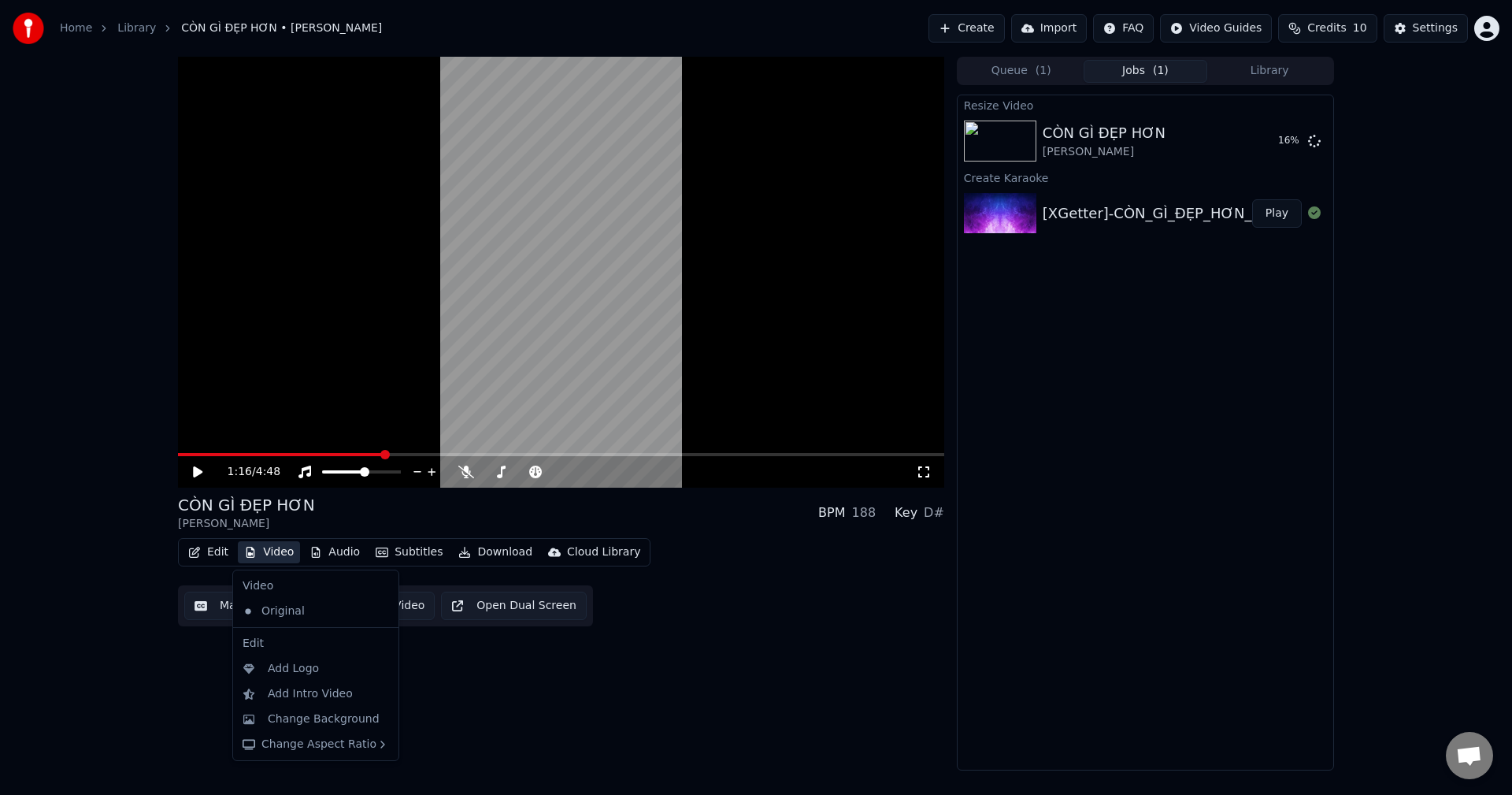
click at [284, 549] on button "Video" at bounding box center [269, 551] width 62 height 22
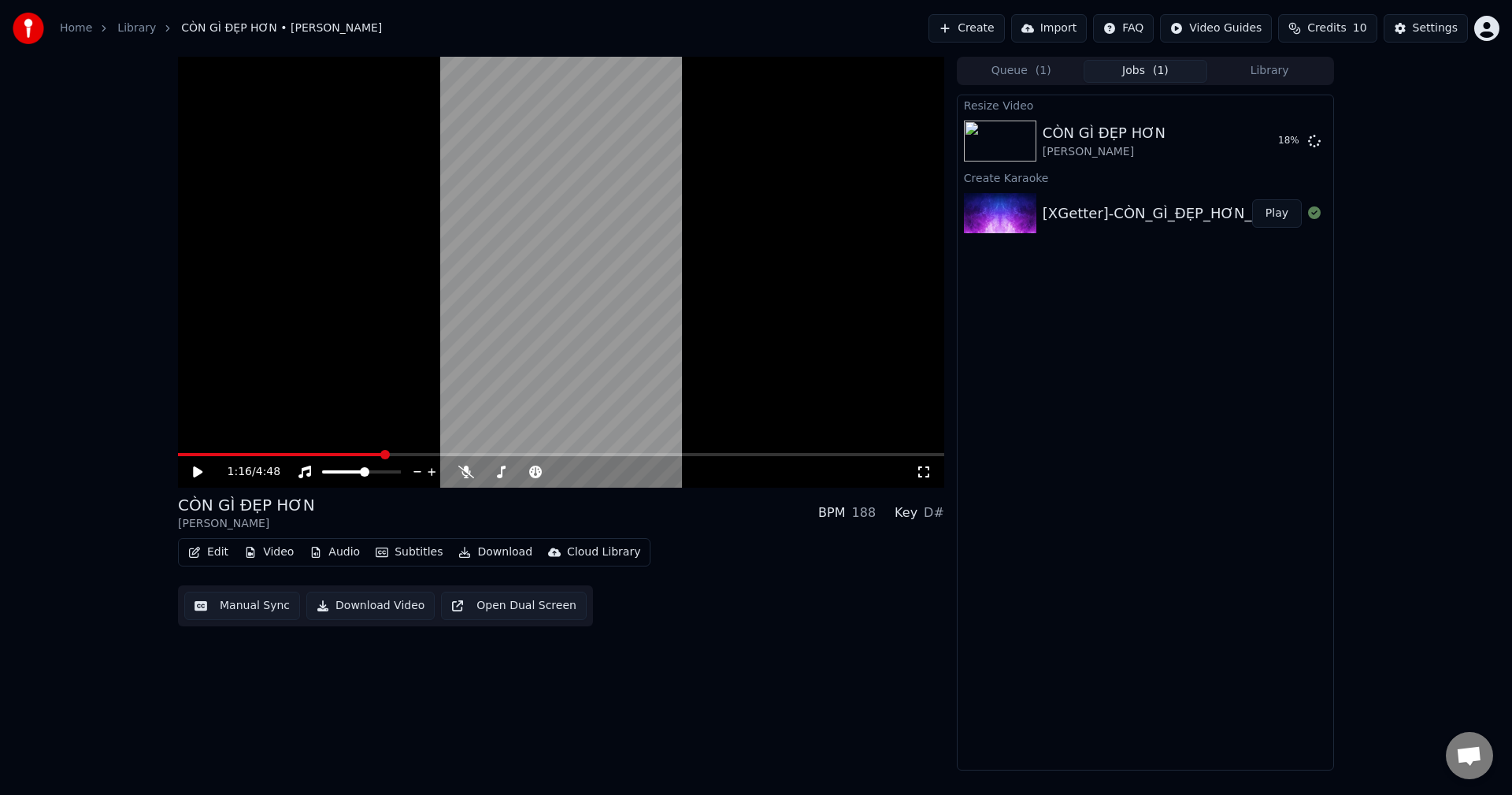
click at [615, 668] on div "1:16 / 4:48 CÒN GÌ ĐẸP HƠN [PERSON_NAME] BPM 188 Key D# Edit Video Audio Subtit…" at bounding box center [561, 413] width 767 height 714
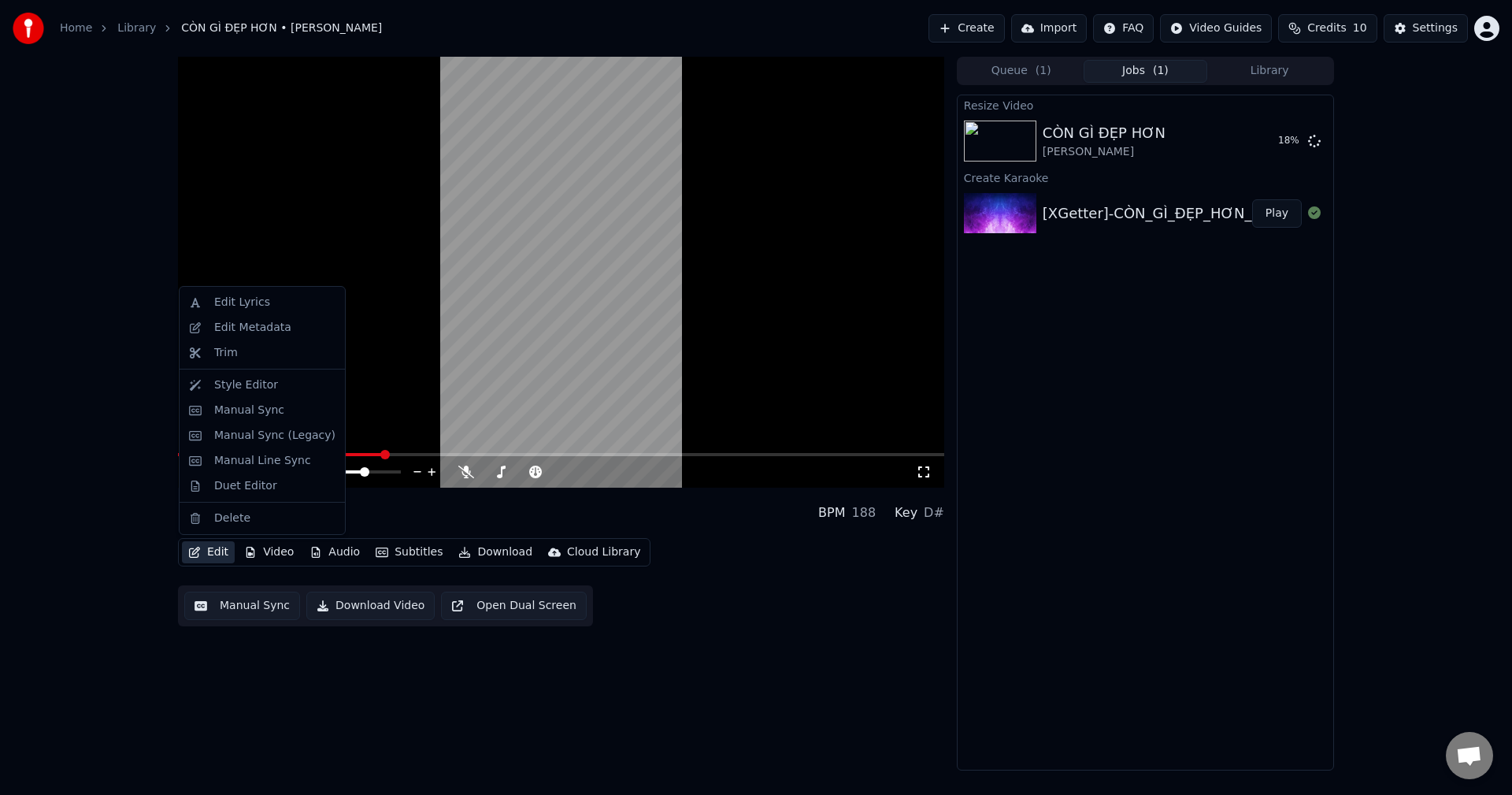
click at [216, 561] on button "Edit" at bounding box center [208, 551] width 53 height 22
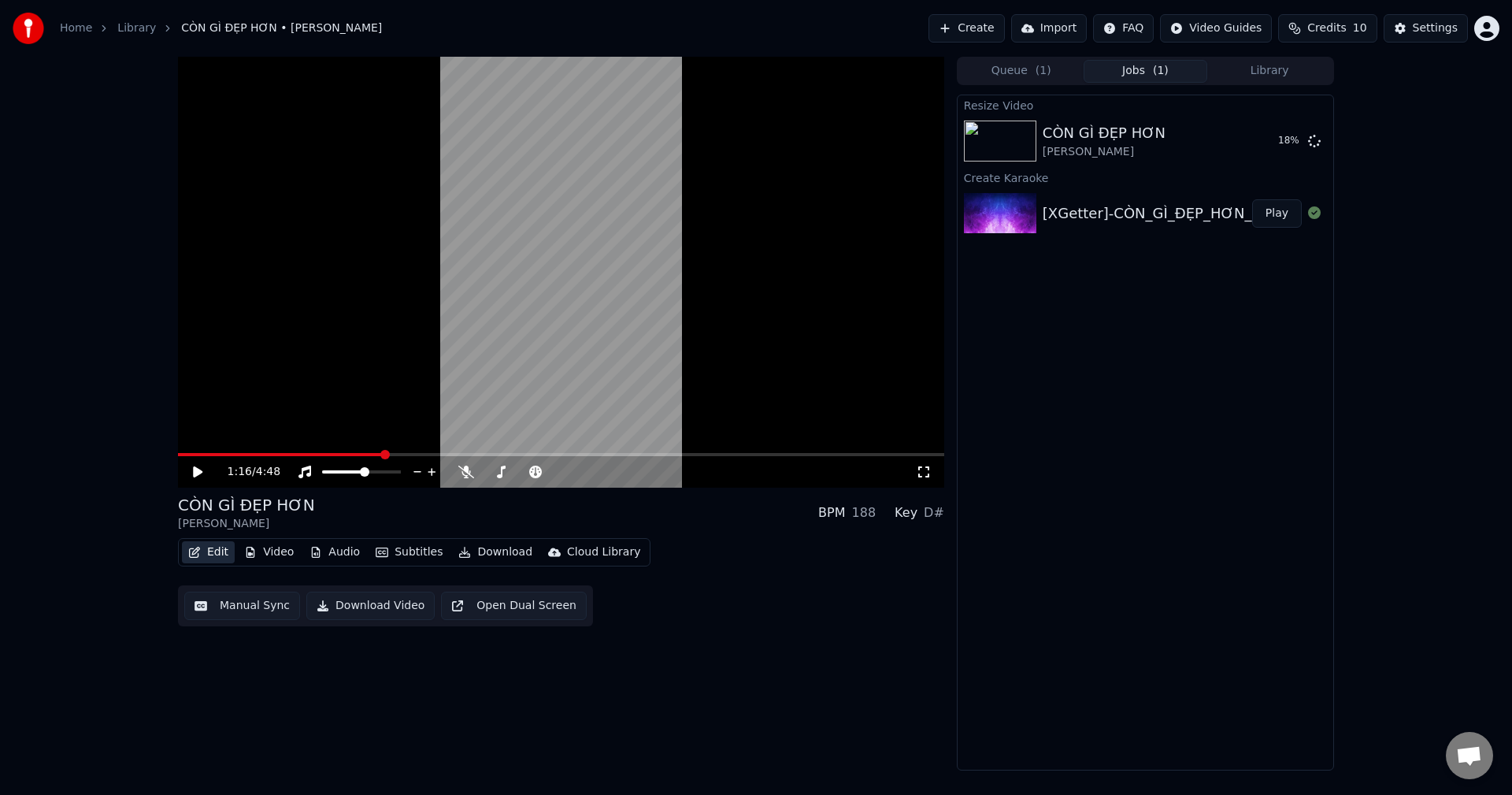
click at [221, 554] on button "Edit" at bounding box center [208, 551] width 53 height 22
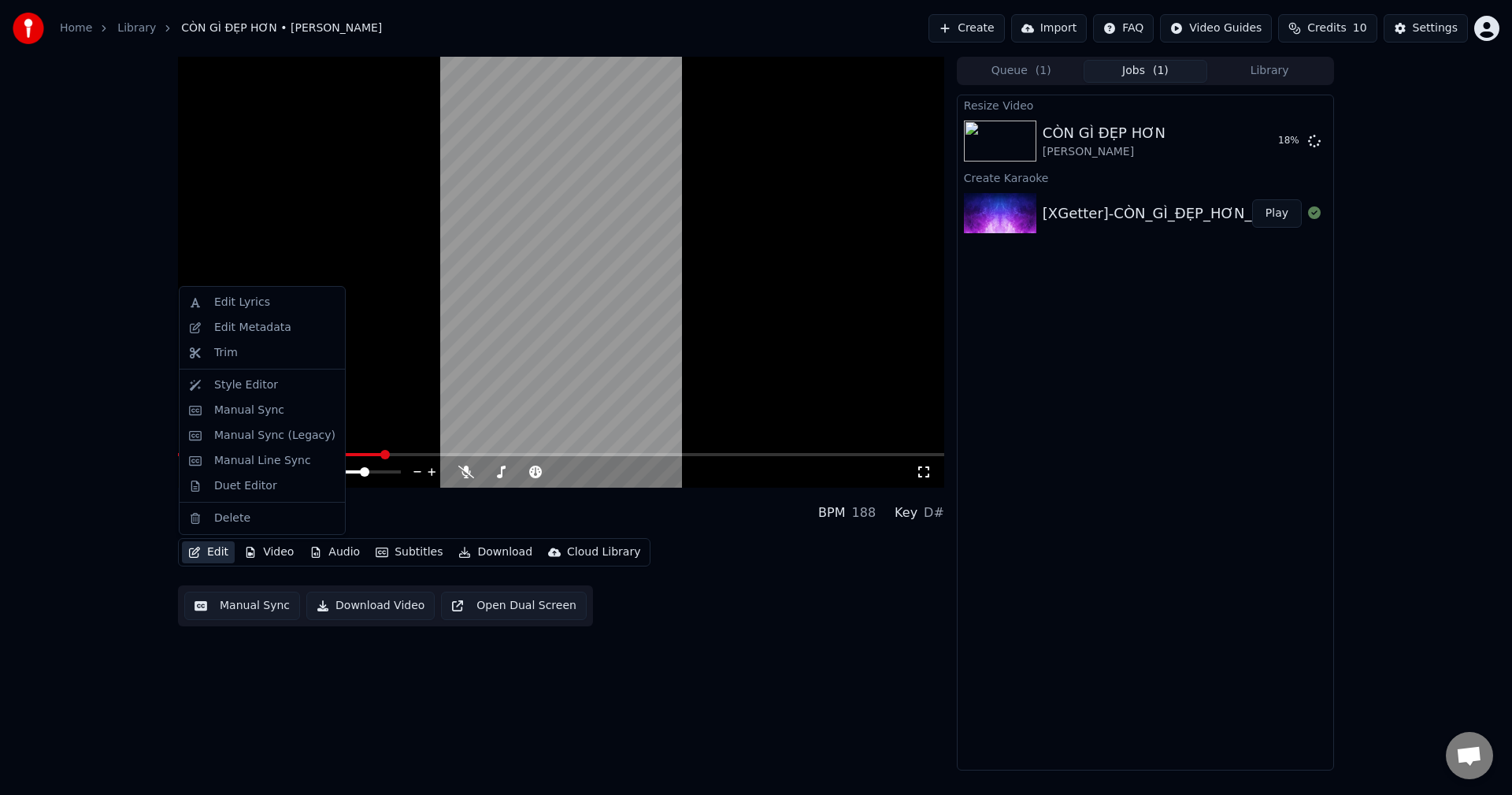
click at [221, 554] on button "Edit" at bounding box center [208, 551] width 53 height 22
click at [321, 413] on div "Manual Sync" at bounding box center [262, 410] width 159 height 25
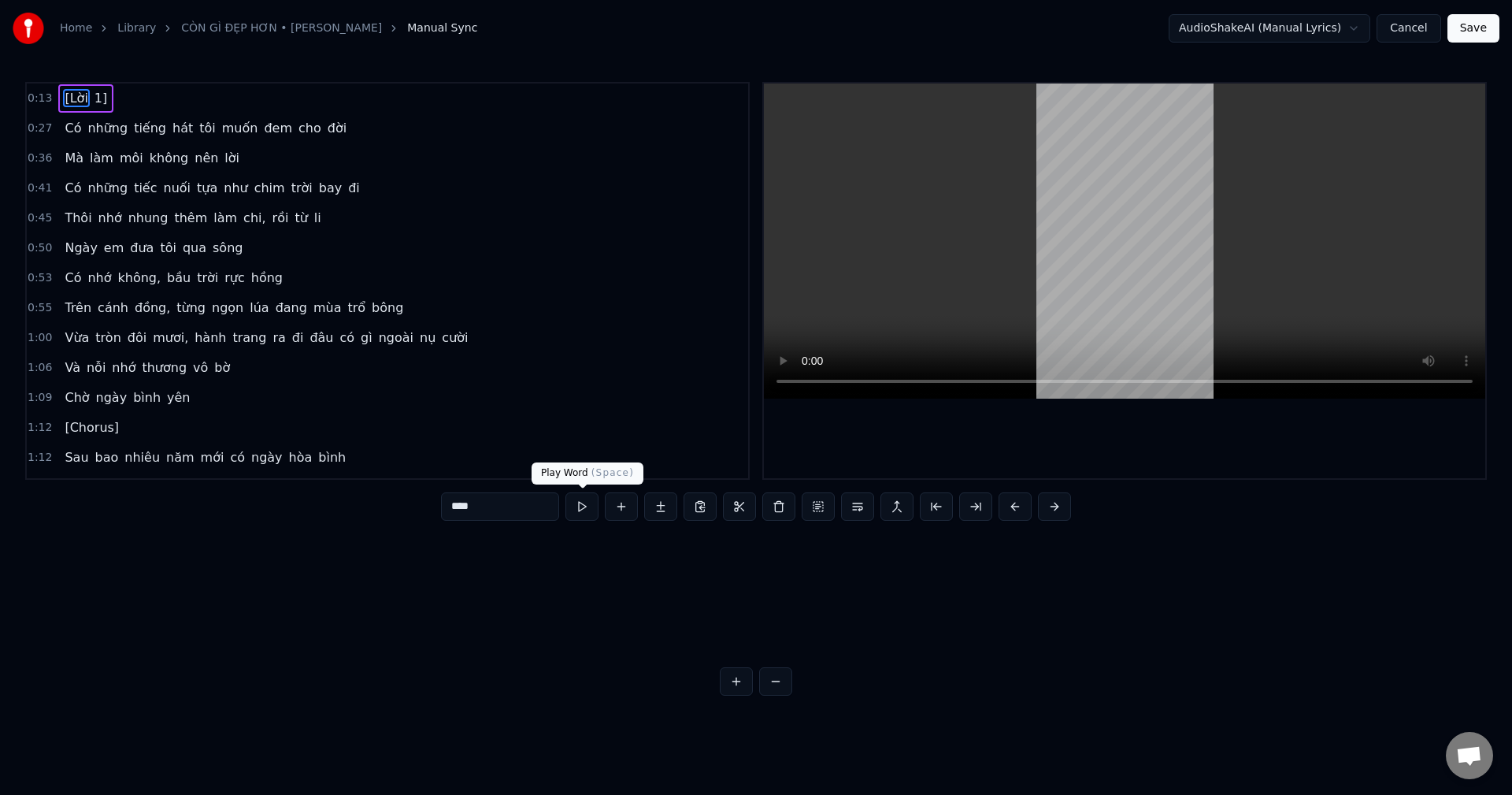
click at [576, 501] on button at bounding box center [583, 506] width 33 height 28
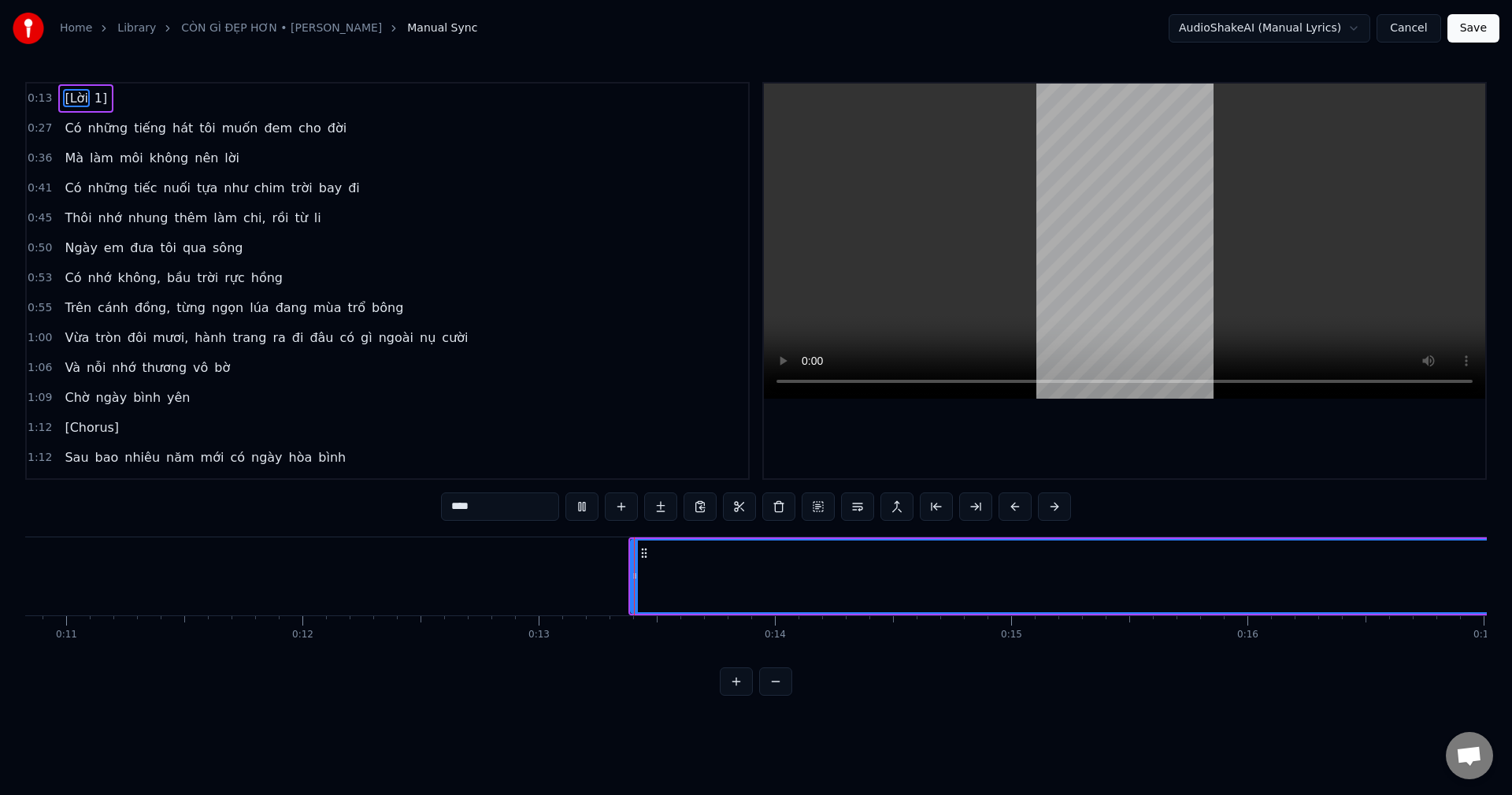
scroll to position [0, 3083]
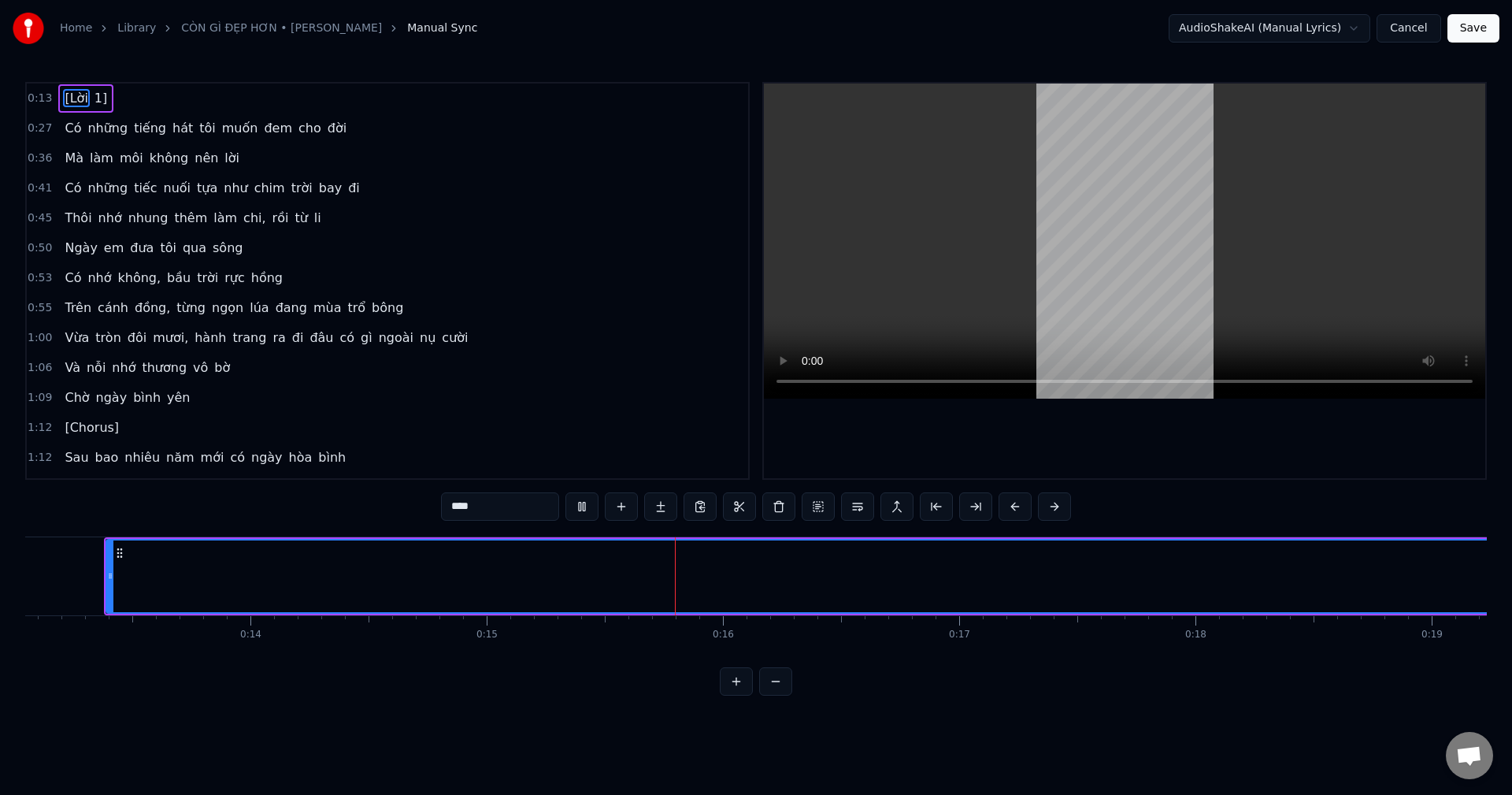
click at [581, 511] on button at bounding box center [583, 506] width 33 height 28
click at [274, 23] on link "CÒN GÌ ĐẸP HƠN • [PERSON_NAME]" at bounding box center [282, 28] width 201 height 16
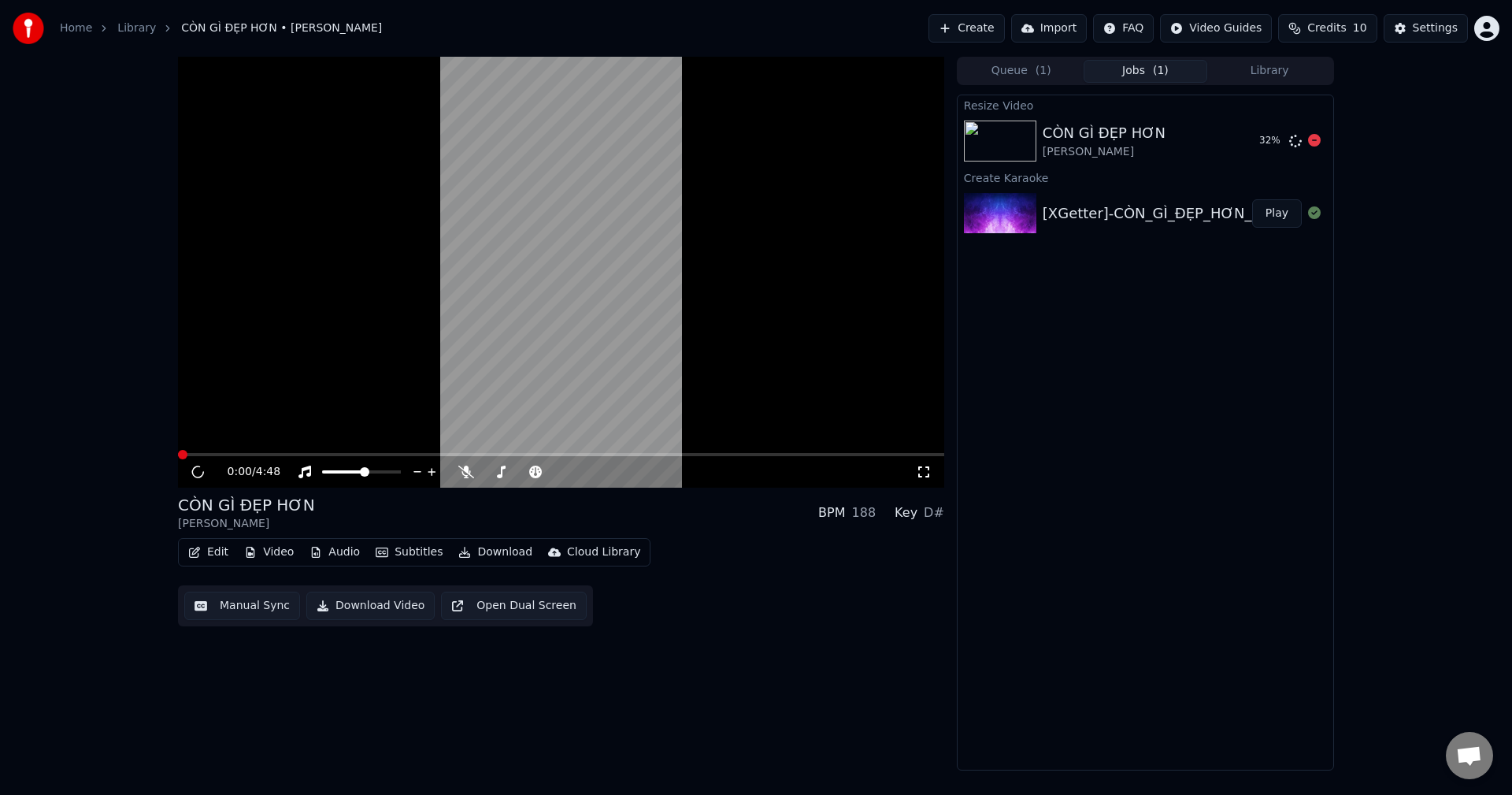
click at [1128, 147] on div "[PERSON_NAME]" at bounding box center [1104, 152] width 123 height 16
click at [325, 389] on video at bounding box center [561, 272] width 767 height 431
click at [424, 322] on video at bounding box center [561, 272] width 767 height 431
click at [594, 452] on video at bounding box center [561, 272] width 767 height 431
click at [1111, 121] on div "CÒN GÌ ĐẸP HƠN [PERSON_NAME] 37 %" at bounding box center [1146, 140] width 376 height 54
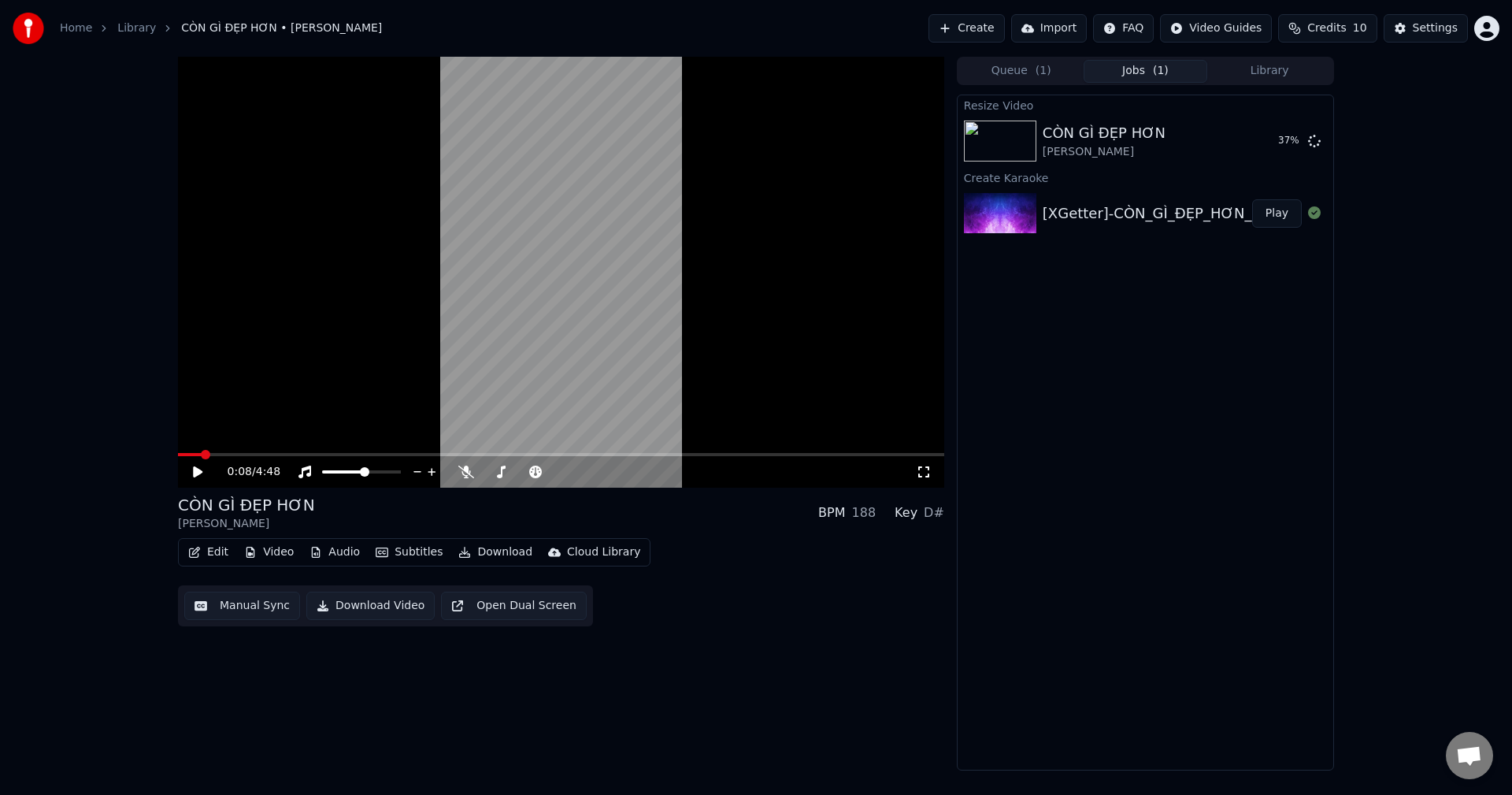
click at [1293, 75] on button "Library" at bounding box center [1269, 70] width 125 height 22
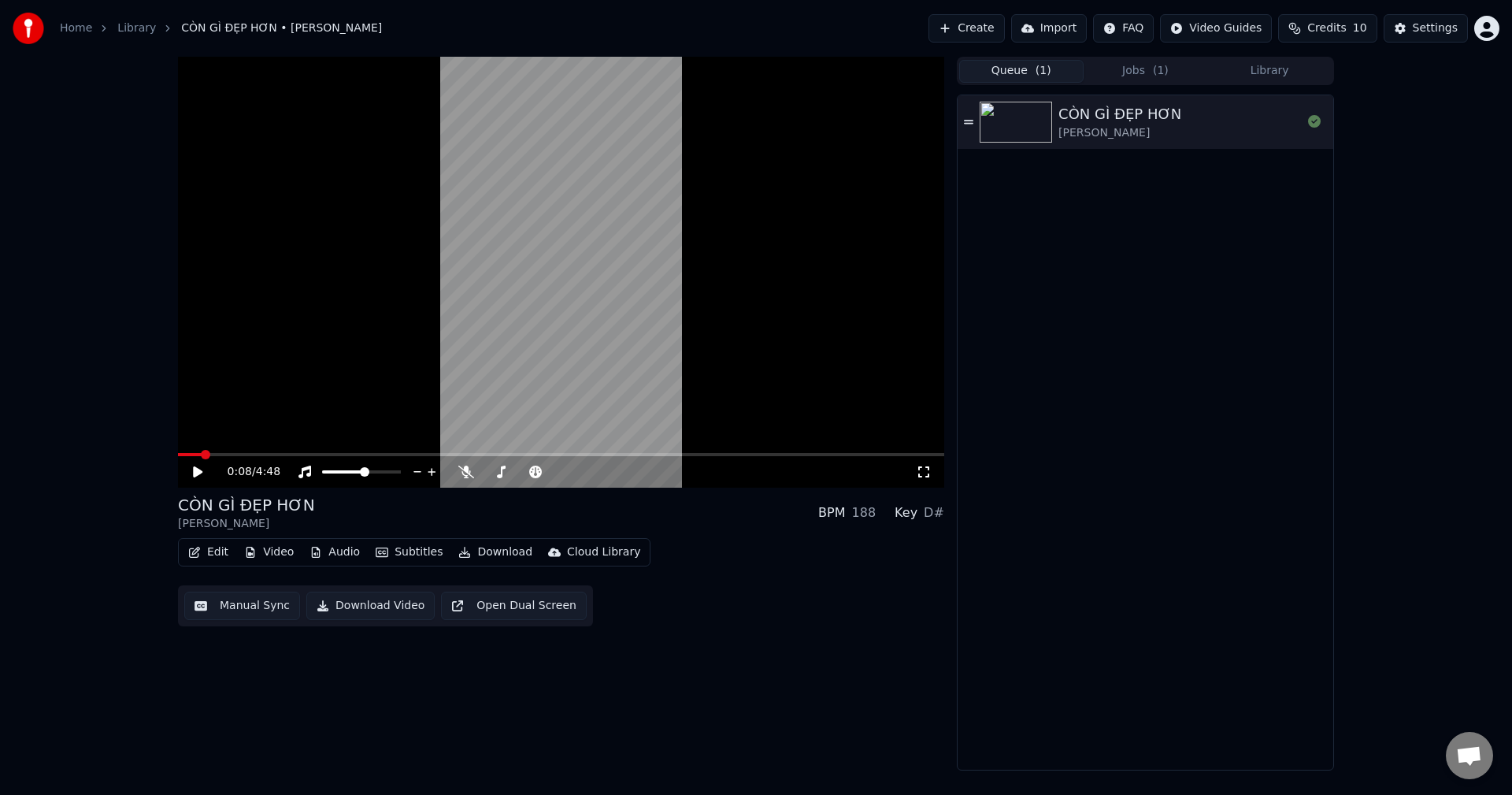
click at [1062, 69] on button "Queue ( 1 )" at bounding box center [1022, 70] width 125 height 22
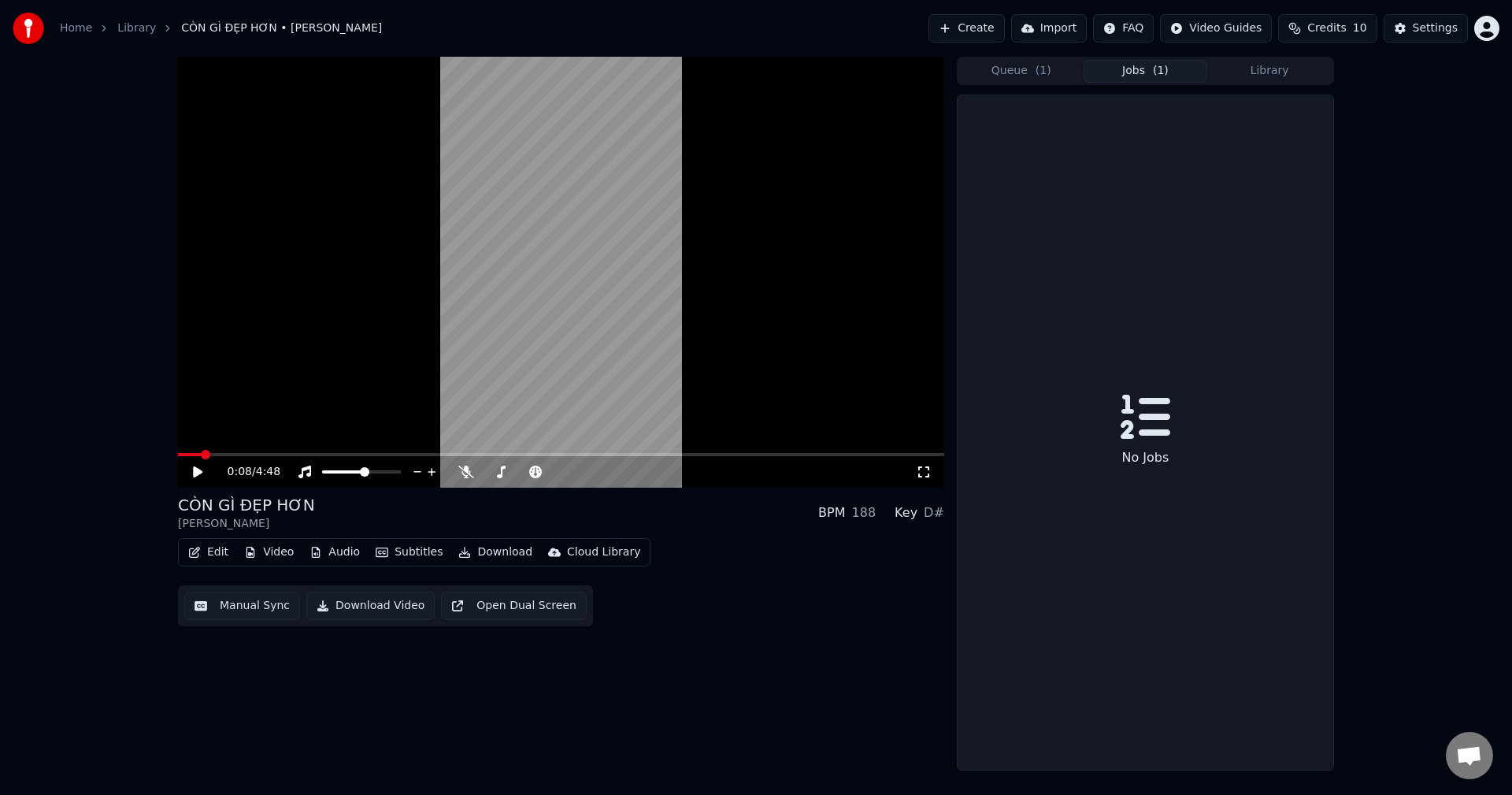
click at [1109, 69] on button "Jobs ( 1 )" at bounding box center [1147, 70] width 125 height 22
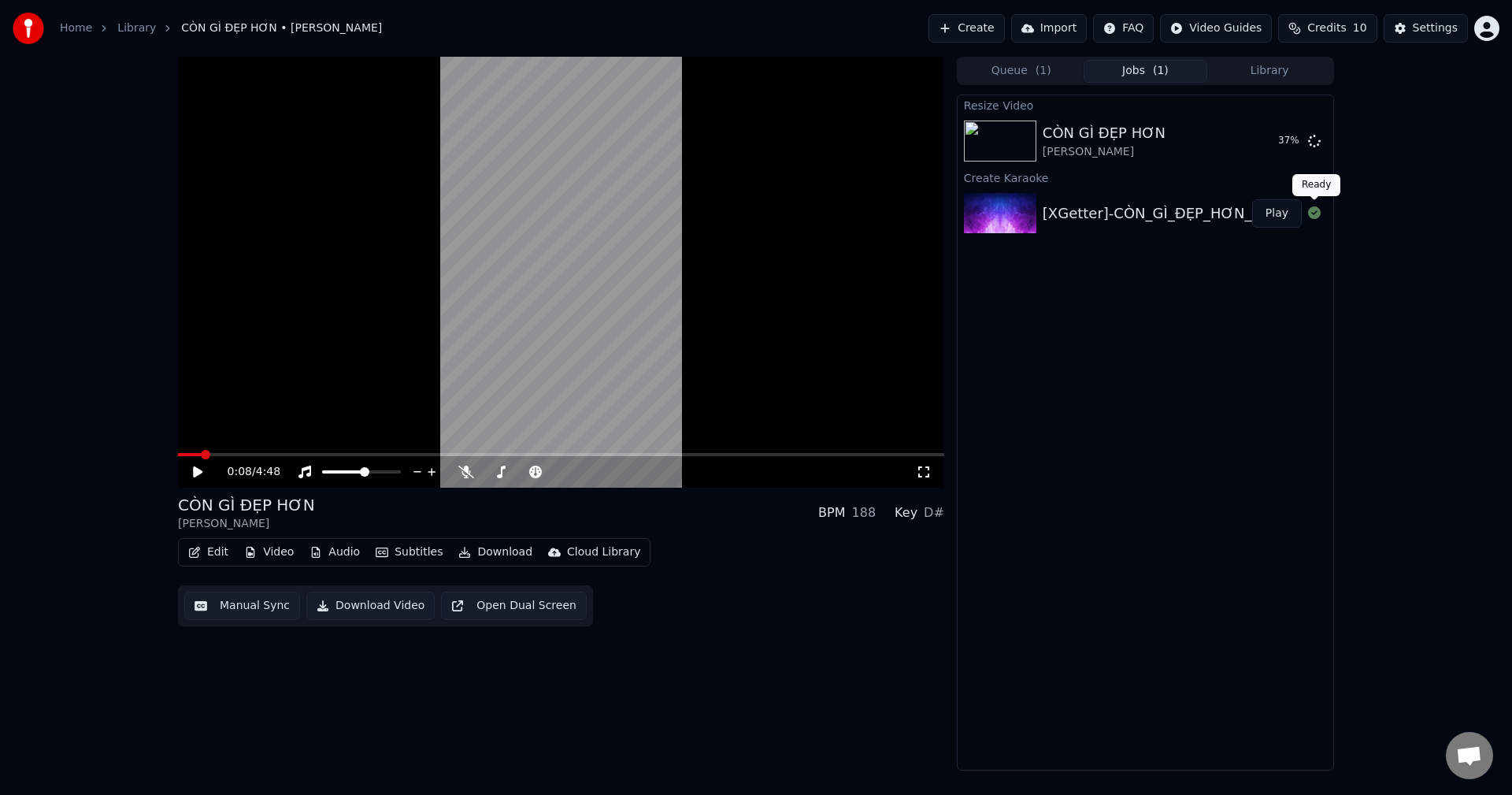
click at [1316, 222] on button at bounding box center [1314, 212] width 13 height 19
click at [648, 643] on div "0:08 / 4:48 CÒN GÌ ĐẸP HƠN [PERSON_NAME] BPM 188 Key D# Edit Video Audio Subtit…" at bounding box center [561, 413] width 767 height 714
